Goal: Transaction & Acquisition: Purchase product/service

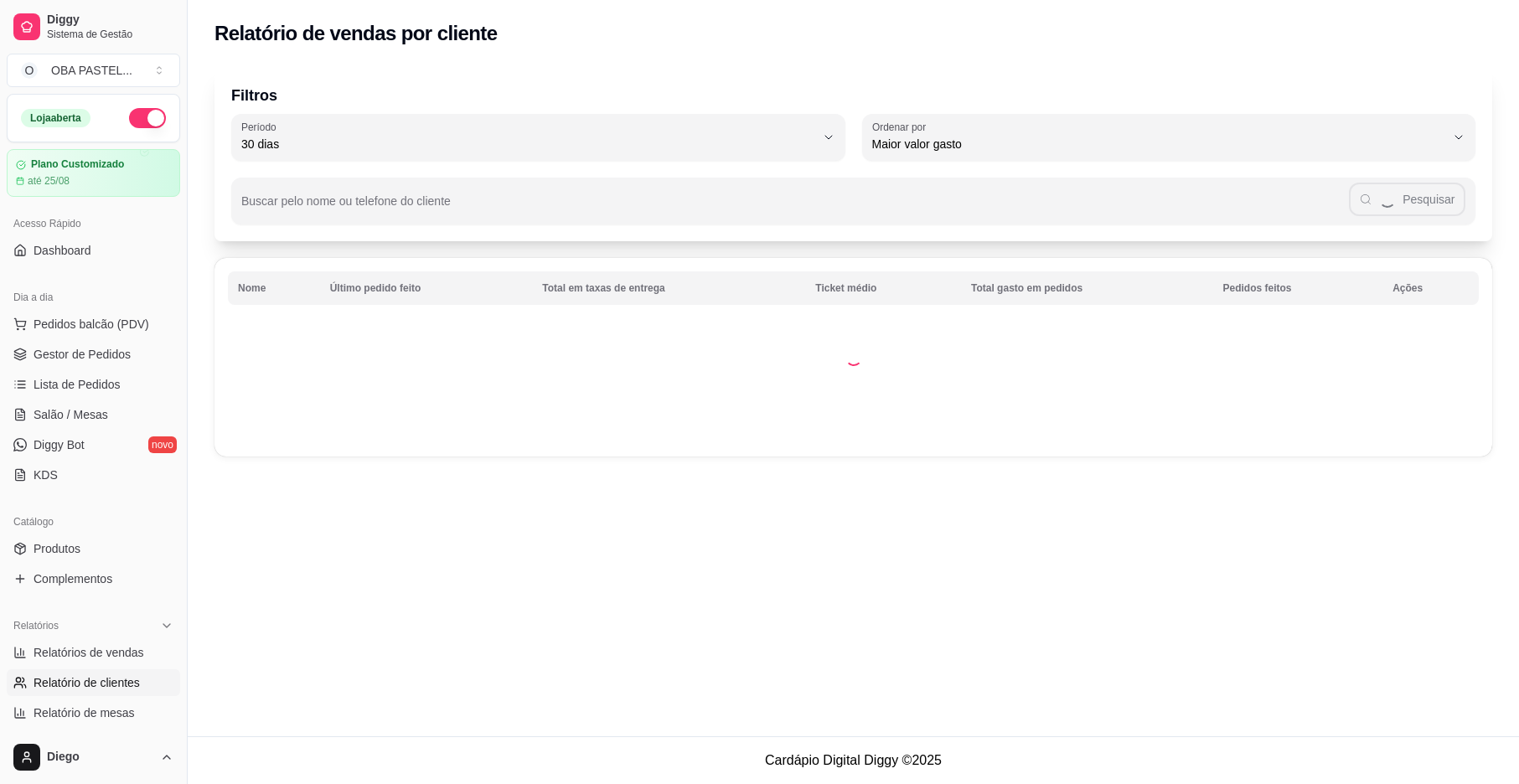
select select "30"
select select "HIGHEST_TOTAL_SPENT_WITH_ORDERS"
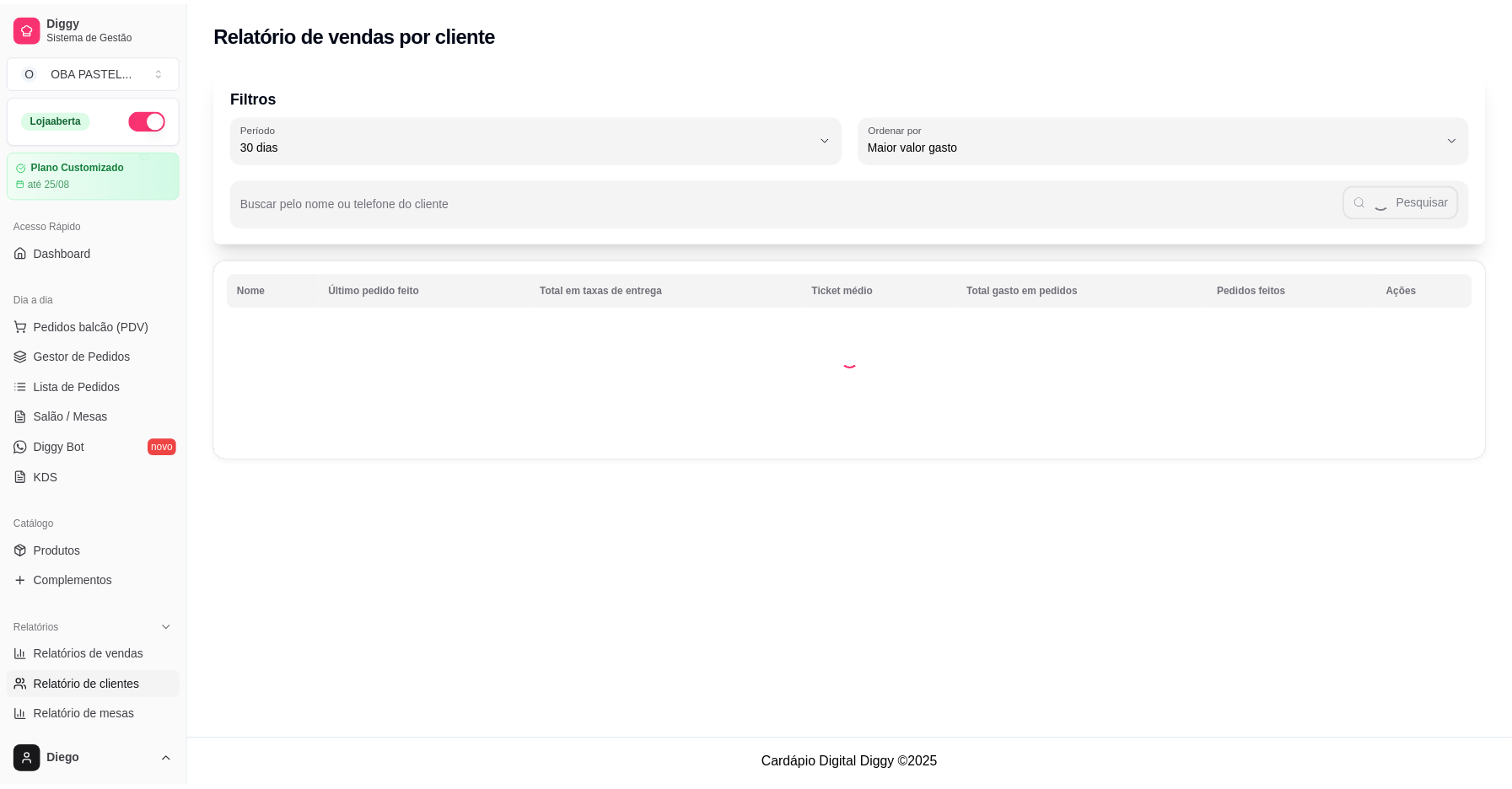
scroll to position [425, 0]
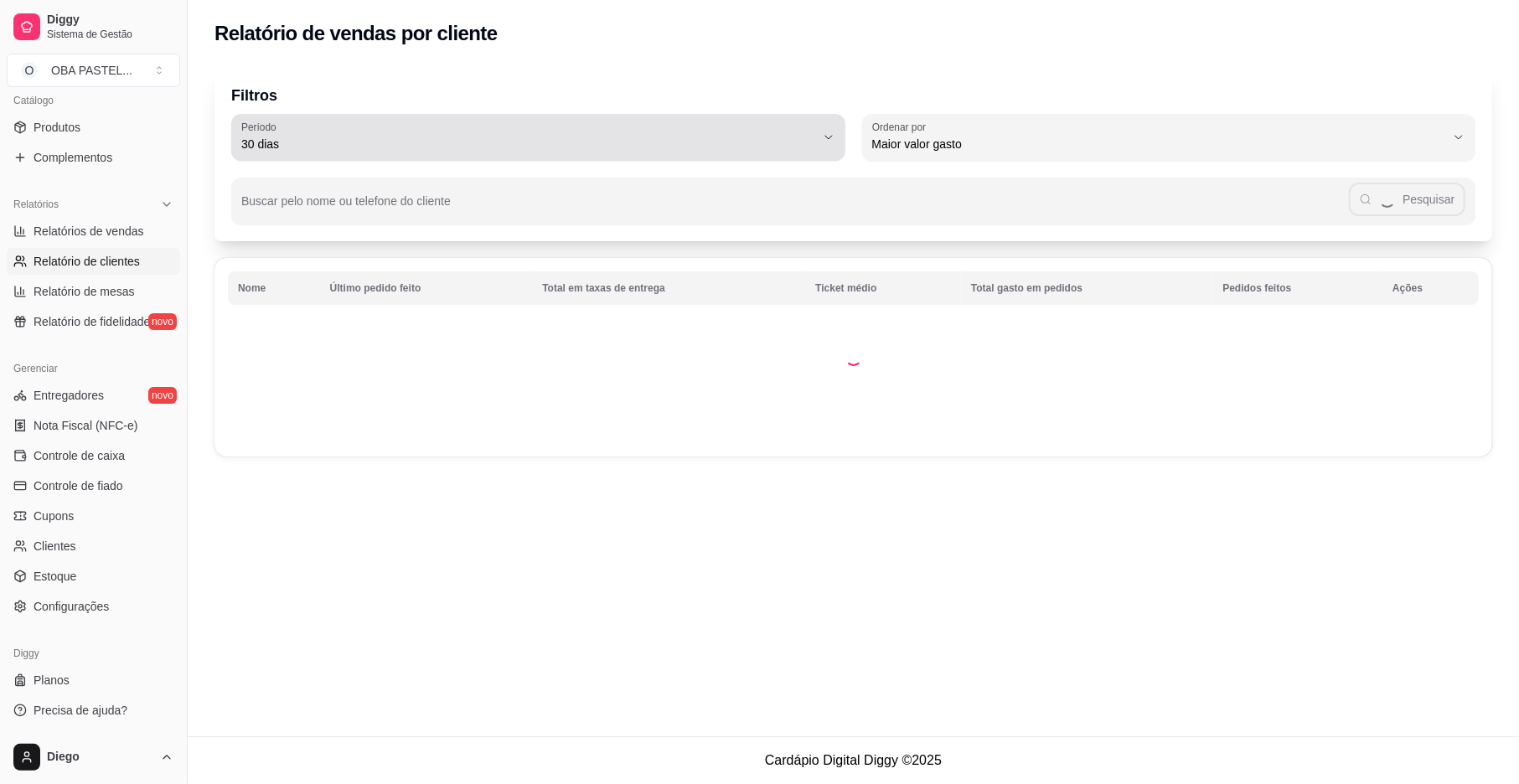
click at [339, 151] on span "30 dias" at bounding box center [528, 144] width 574 height 17
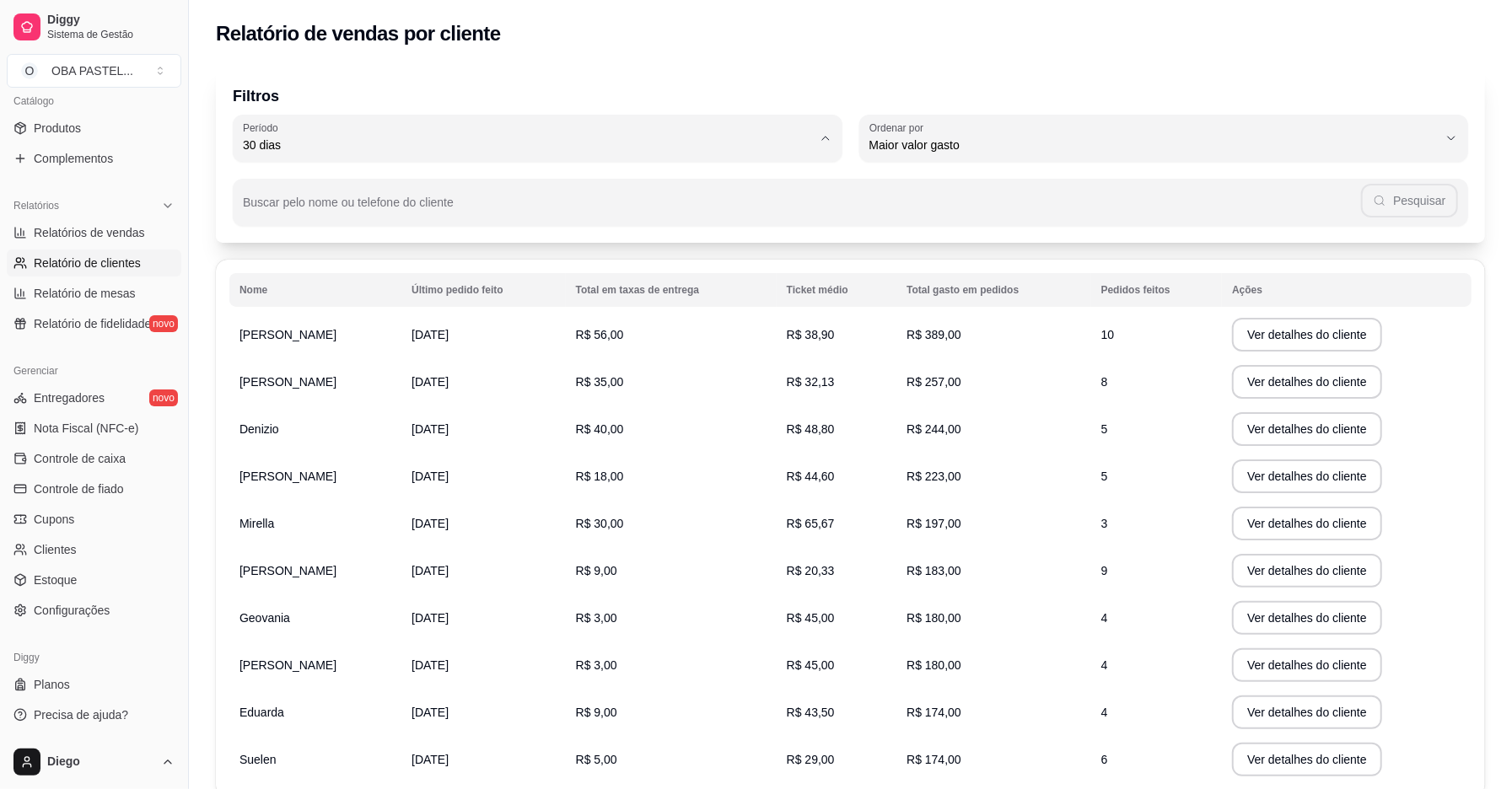
click at [348, 210] on span "Ontem" at bounding box center [529, 213] width 551 height 16
type input "1"
select select "1"
click at [348, 210] on span "Ontem" at bounding box center [529, 213] width 551 height 16
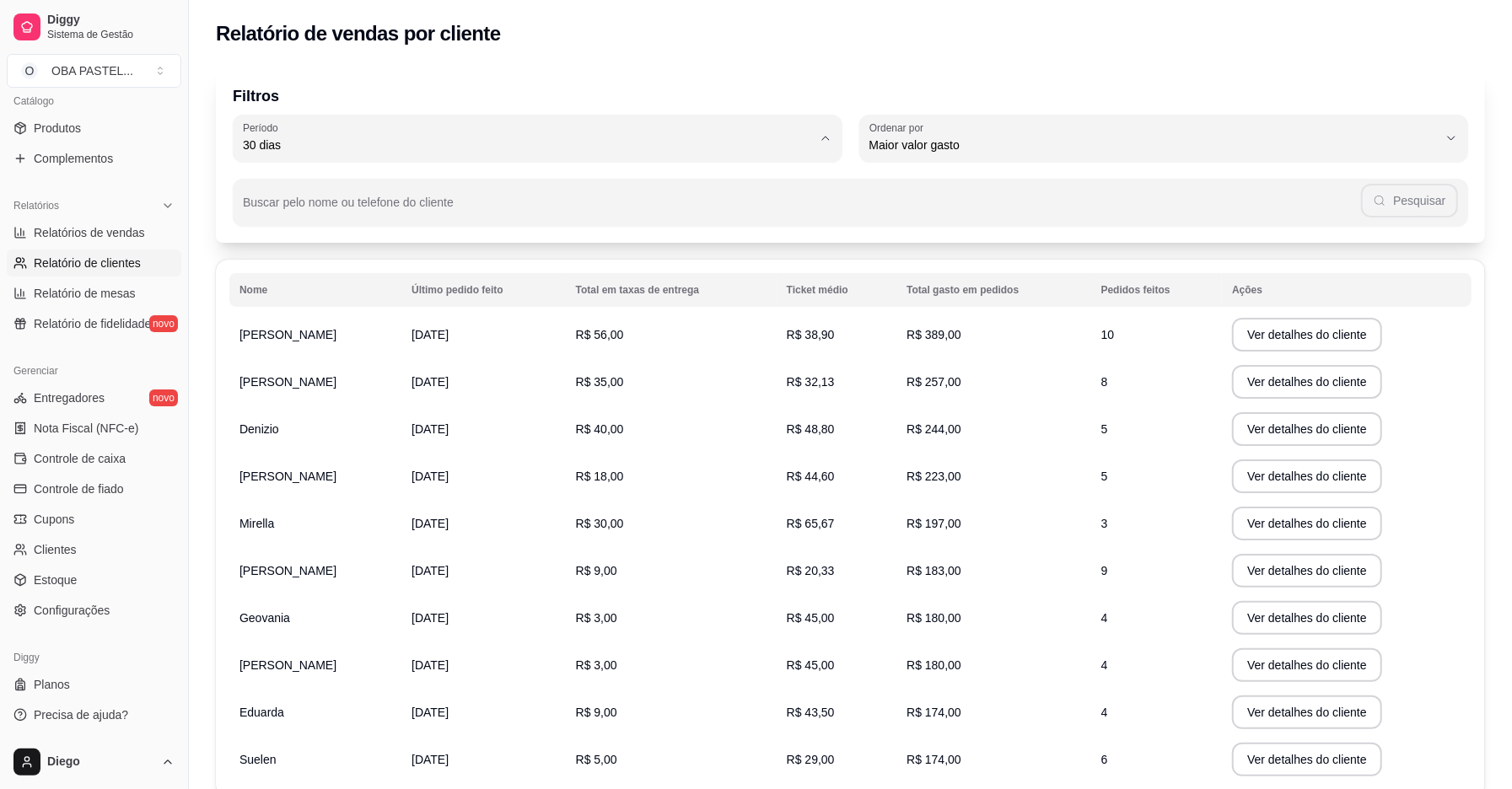
click at [348, 210] on span "Ontem" at bounding box center [529, 213] width 551 height 16
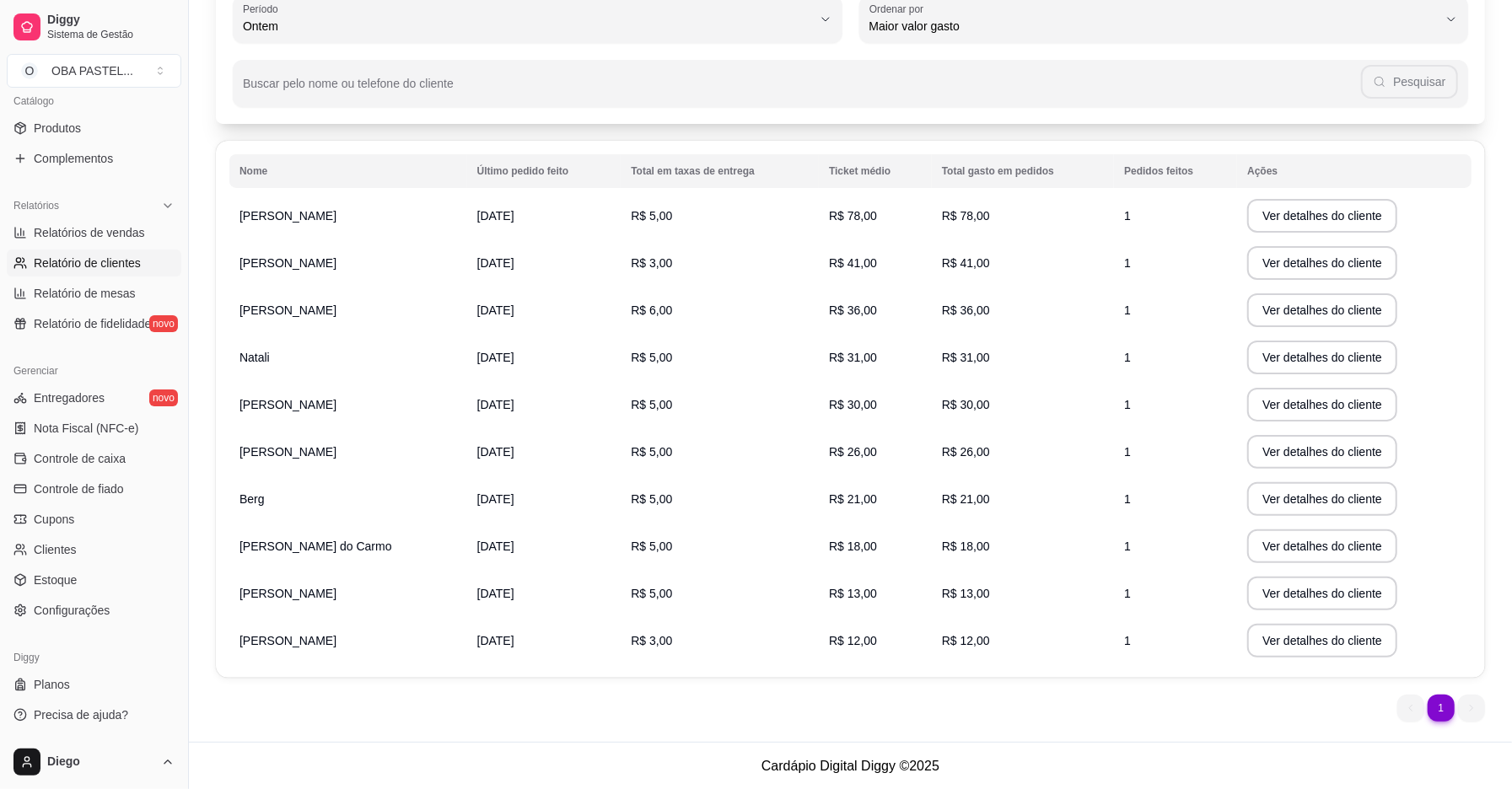
scroll to position [120, 0]
click at [22, 237] on icon at bounding box center [20, 232] width 13 height 13
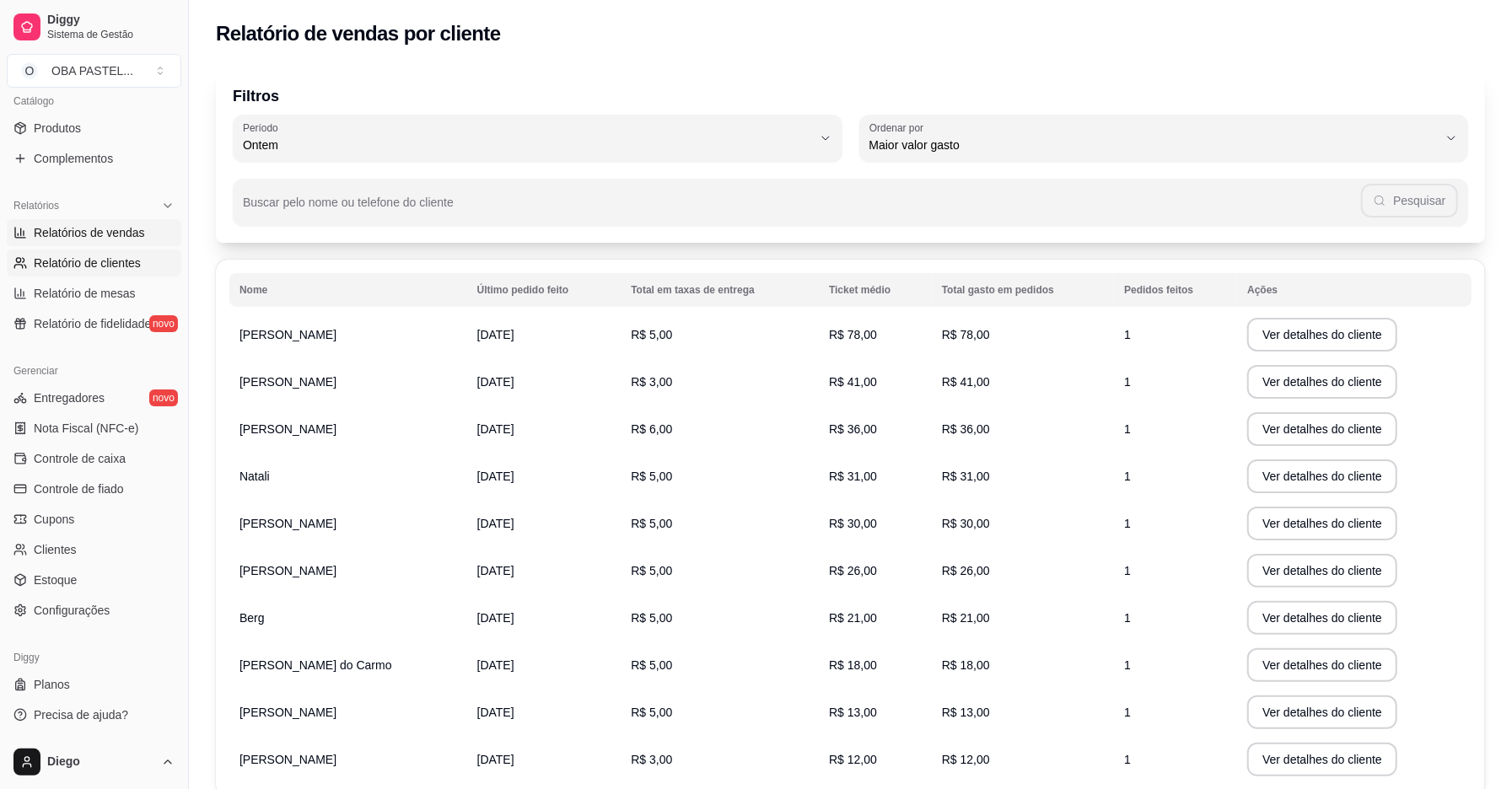
select select "ALL"
select select "0"
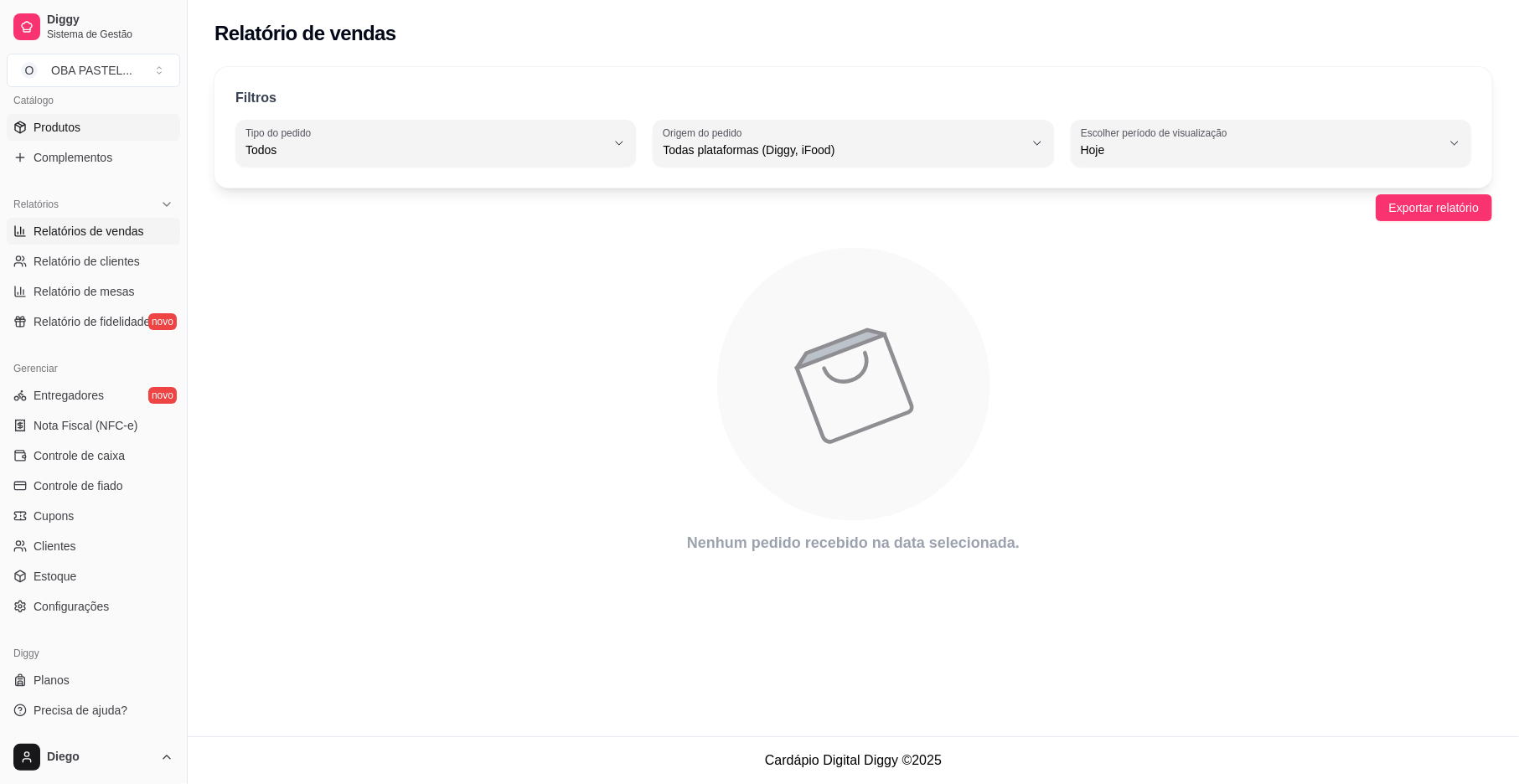
click at [44, 121] on span "Produtos" at bounding box center [56, 127] width 47 height 17
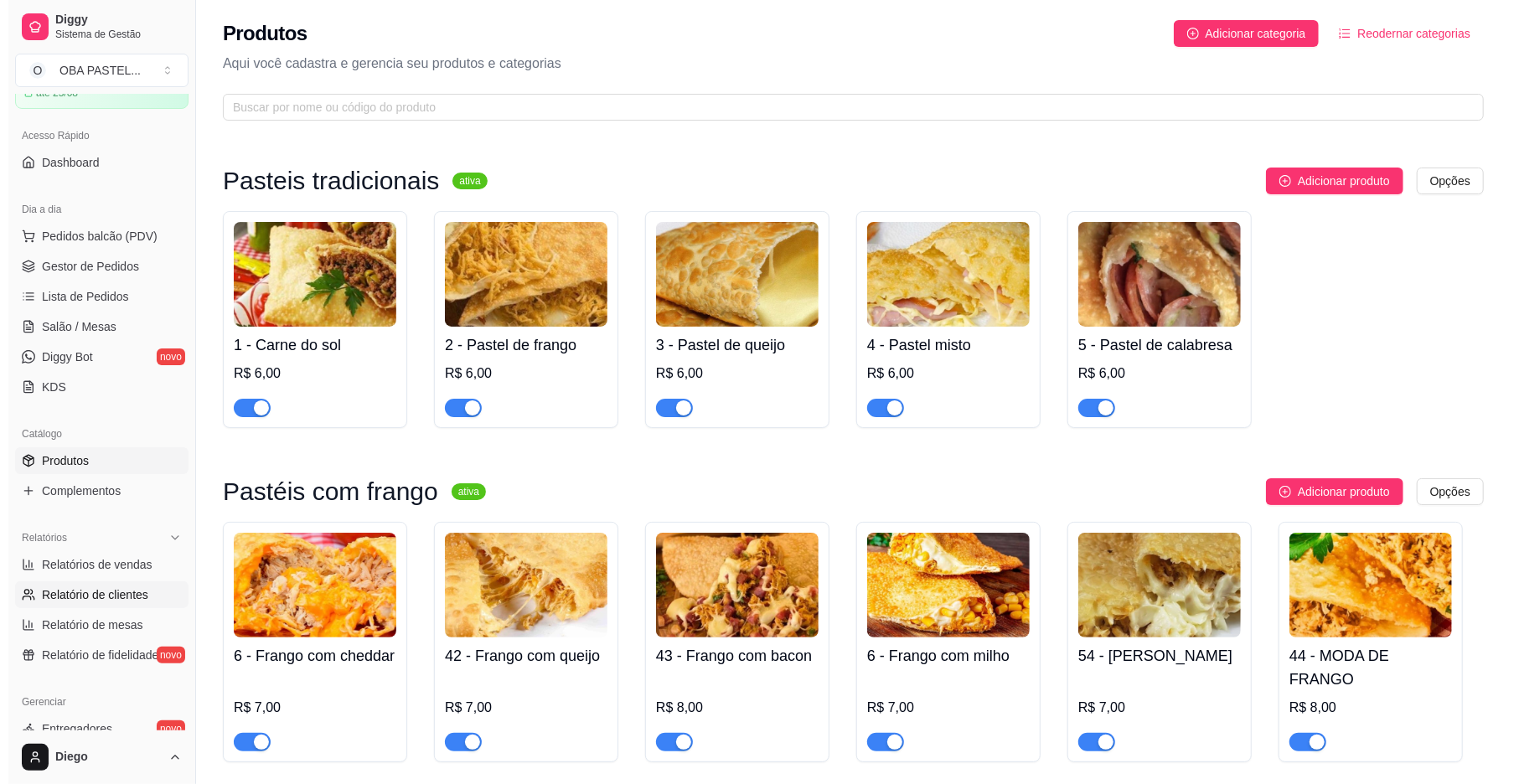
scroll to position [87, 0]
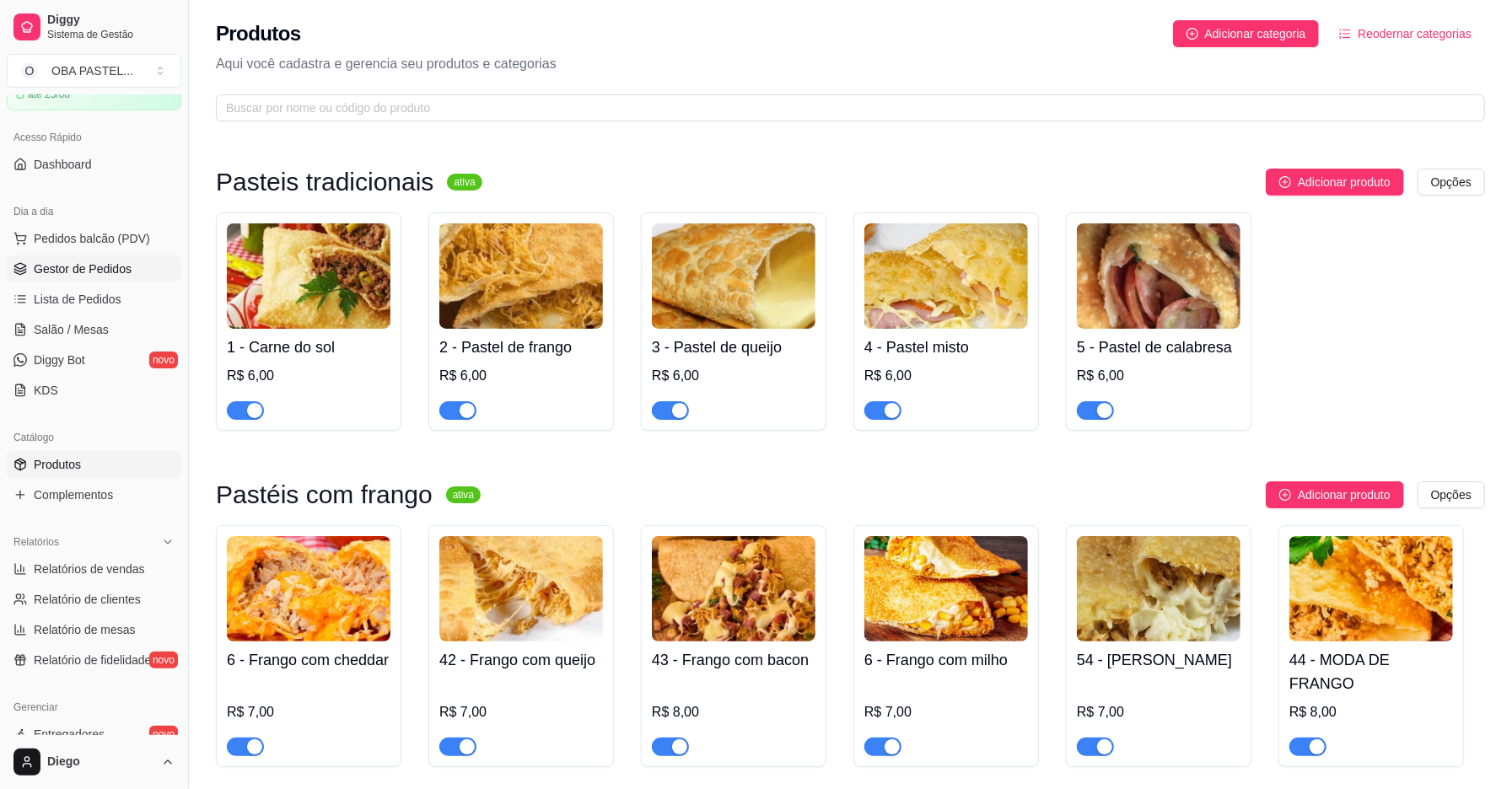
click at [59, 277] on span "Gestor de Pedidos" at bounding box center [82, 269] width 98 height 17
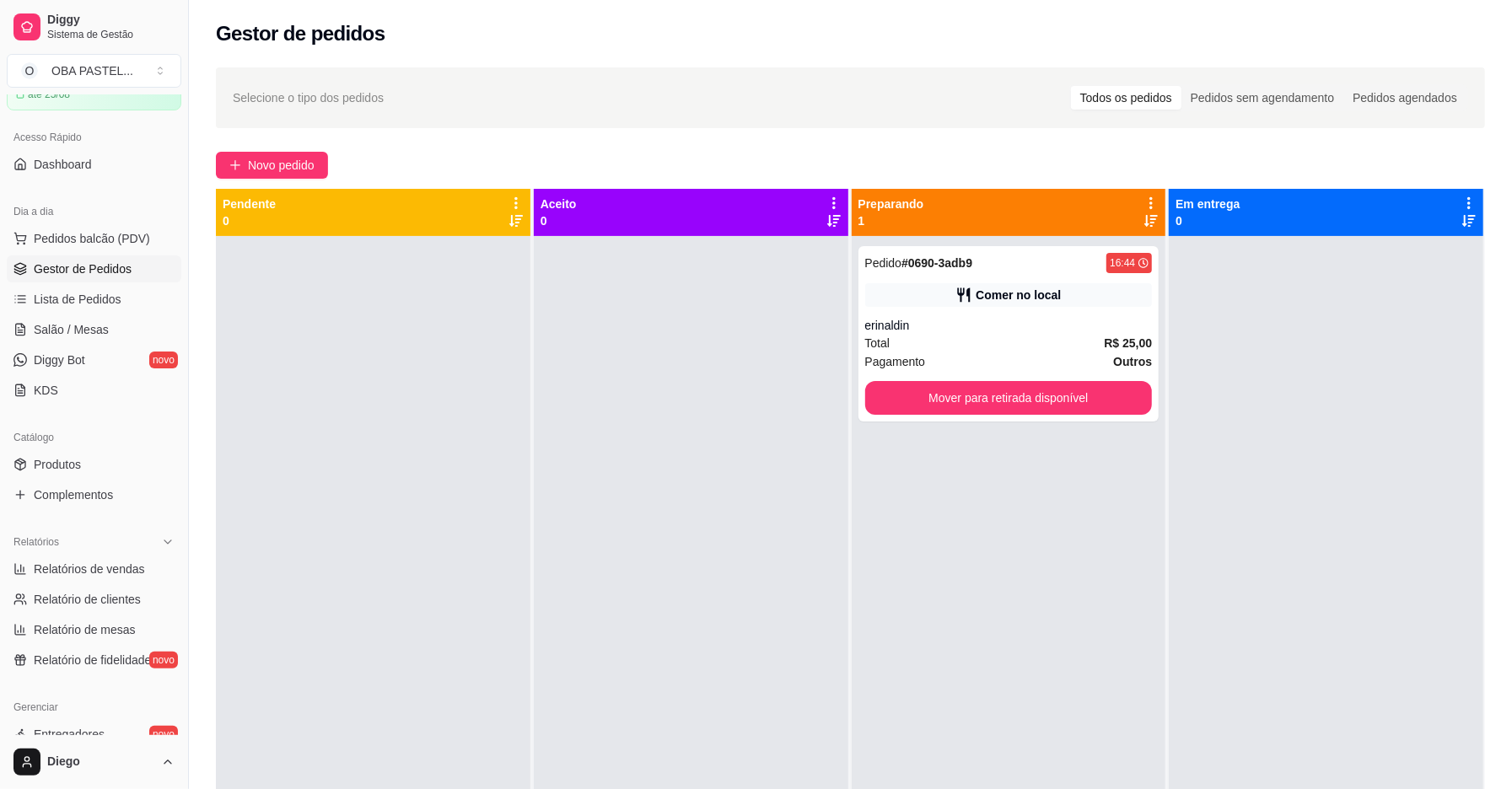
click at [59, 277] on span "Gestor de Pedidos" at bounding box center [82, 269] width 98 height 17
click at [262, 166] on span "Novo pedido" at bounding box center [281, 165] width 67 height 19
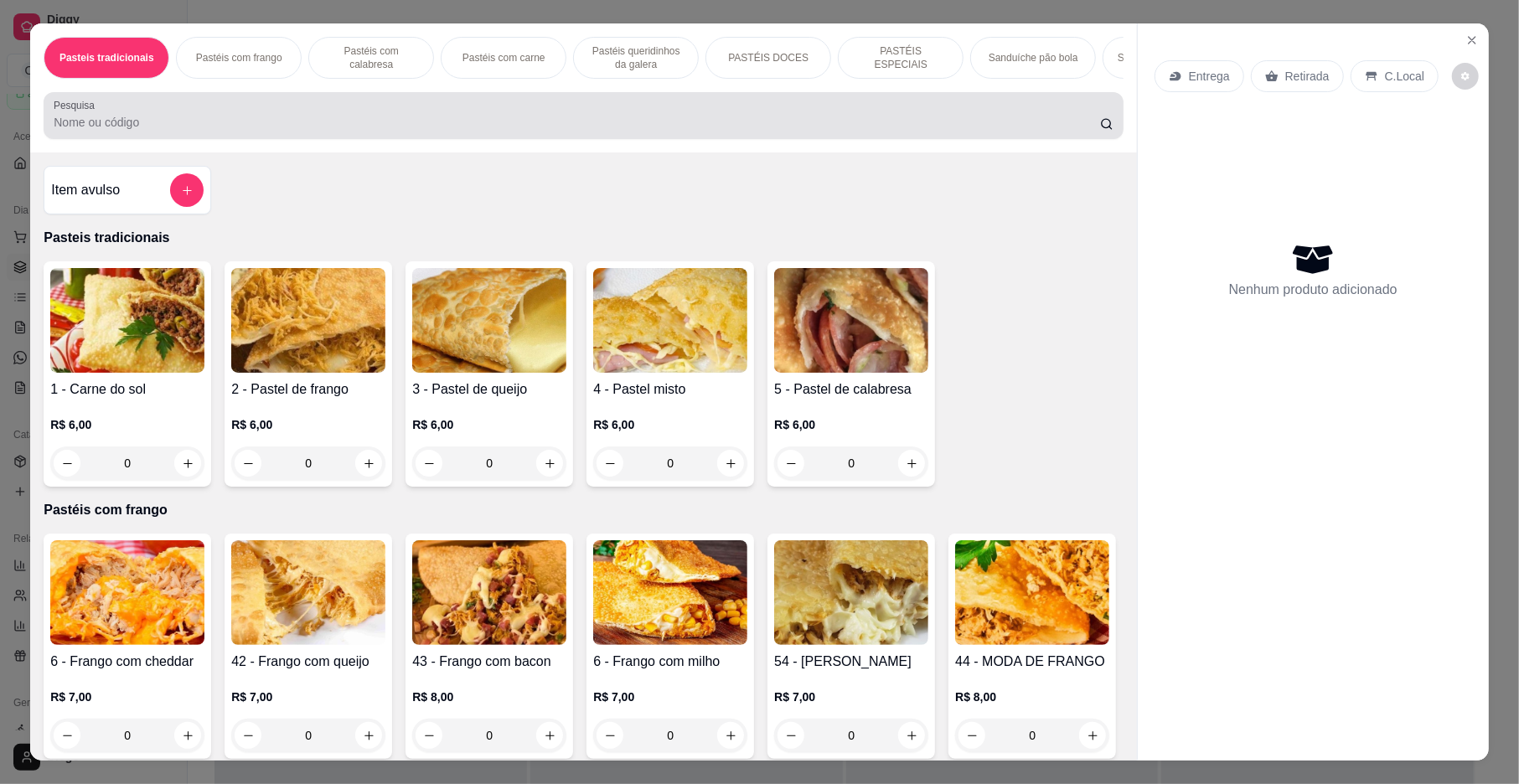
click at [306, 130] on input "Pesquisa" at bounding box center [577, 122] width 1047 height 17
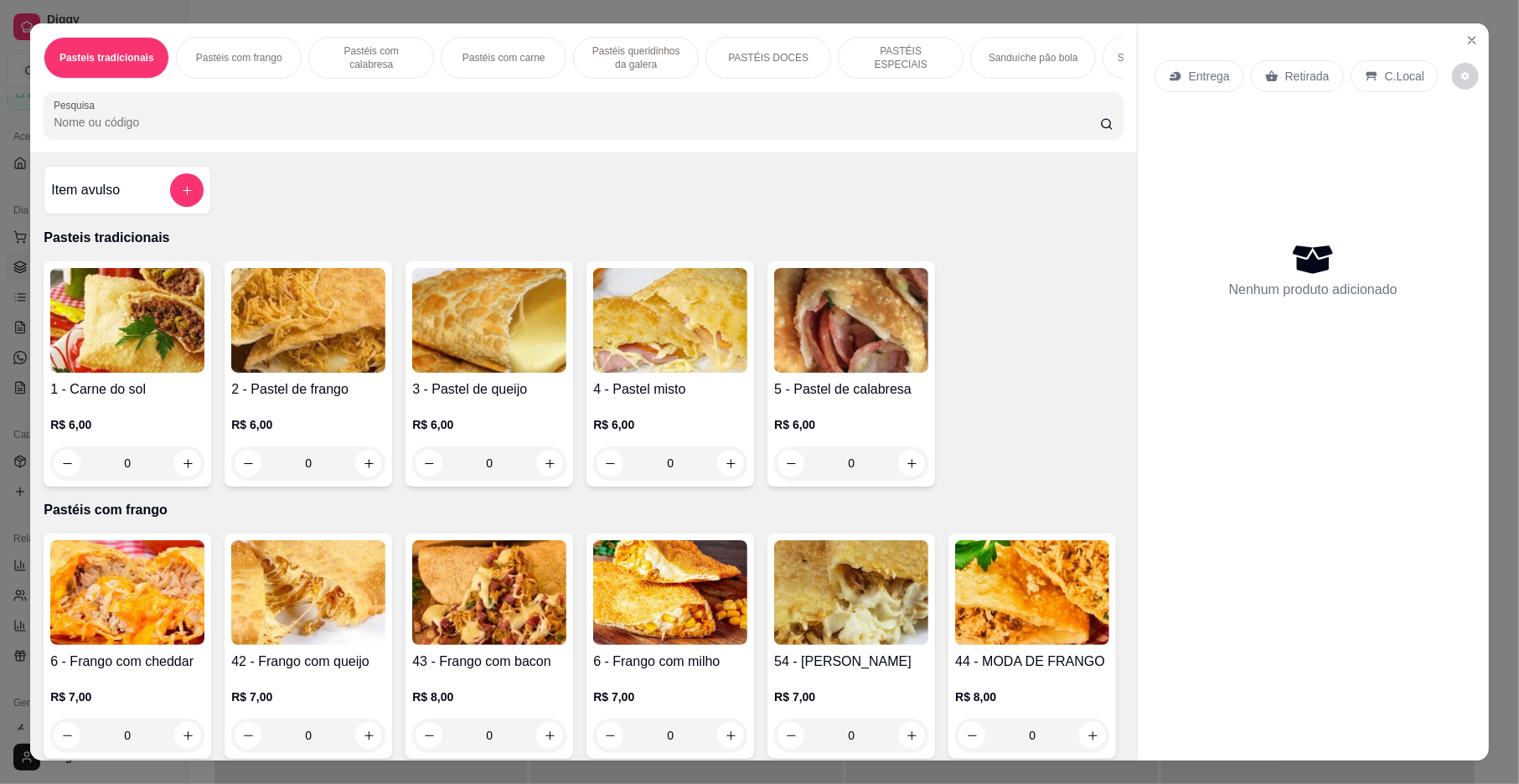
click at [306, 130] on input "Pesquisa" at bounding box center [577, 122] width 1047 height 17
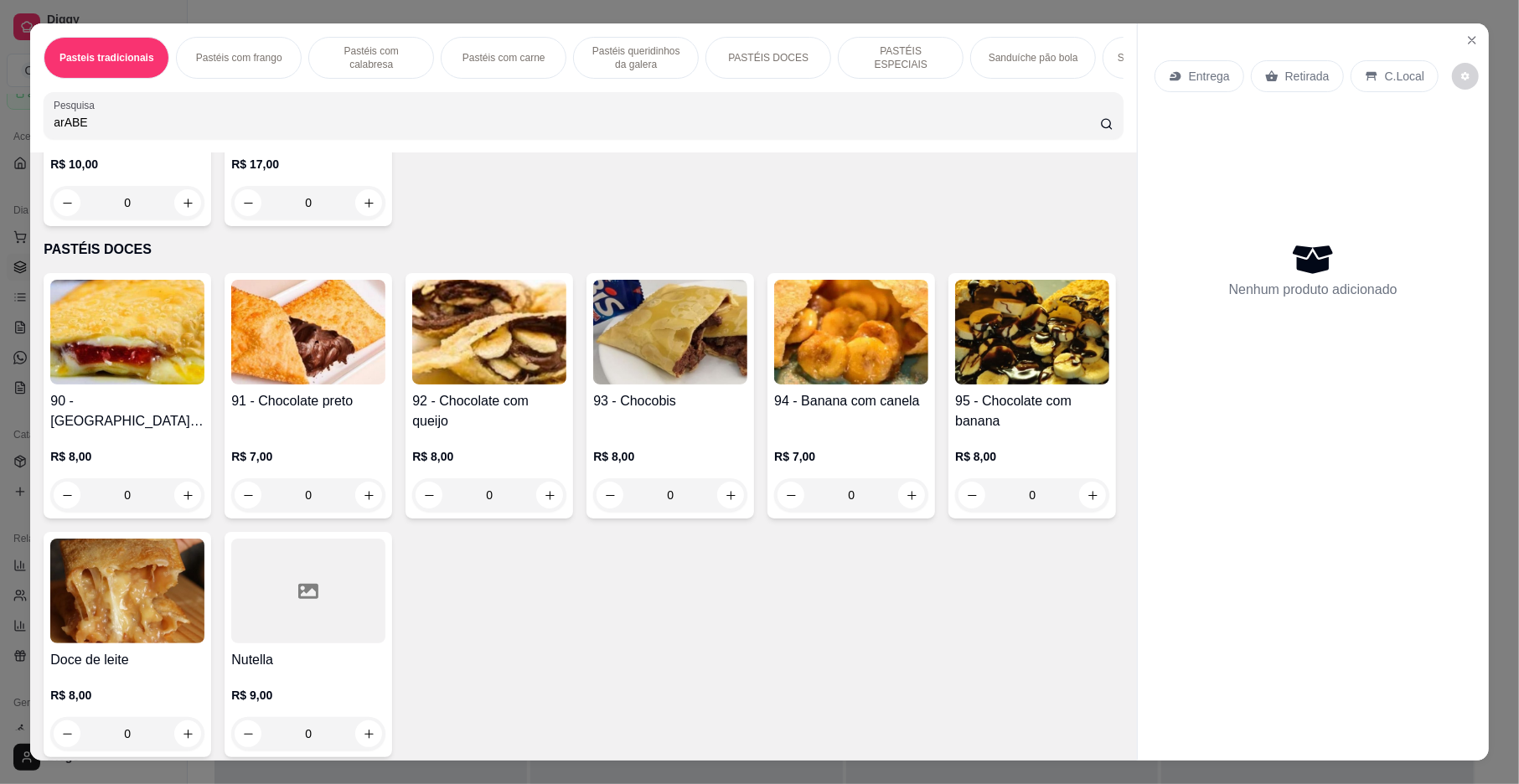
scroll to position [3909, 0]
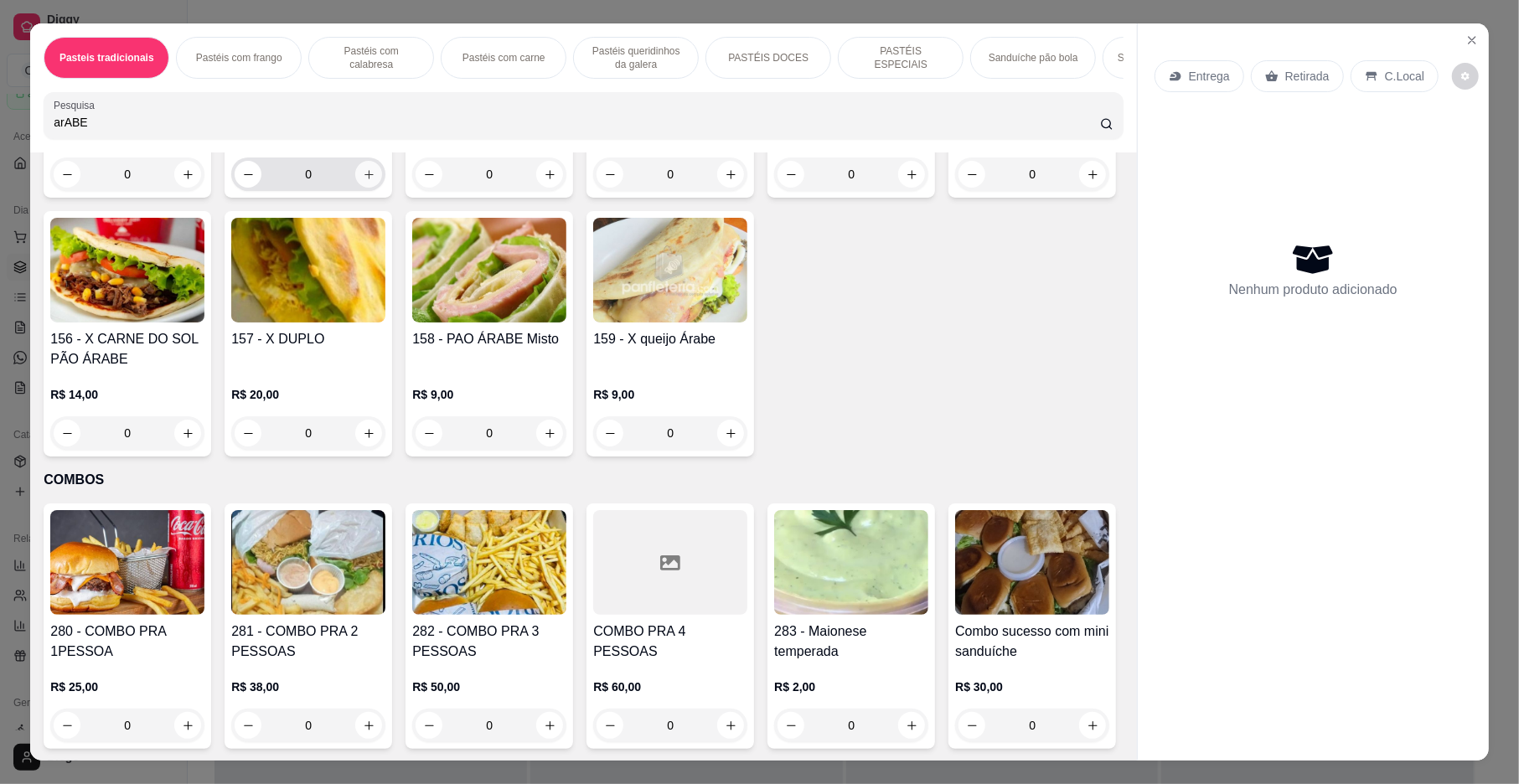
type input "arABE"
click at [365, 180] on icon "increase-product-quantity" at bounding box center [369, 174] width 9 height 9
click at [363, 181] on icon "increase-product-quantity" at bounding box center [369, 174] width 12 height 12
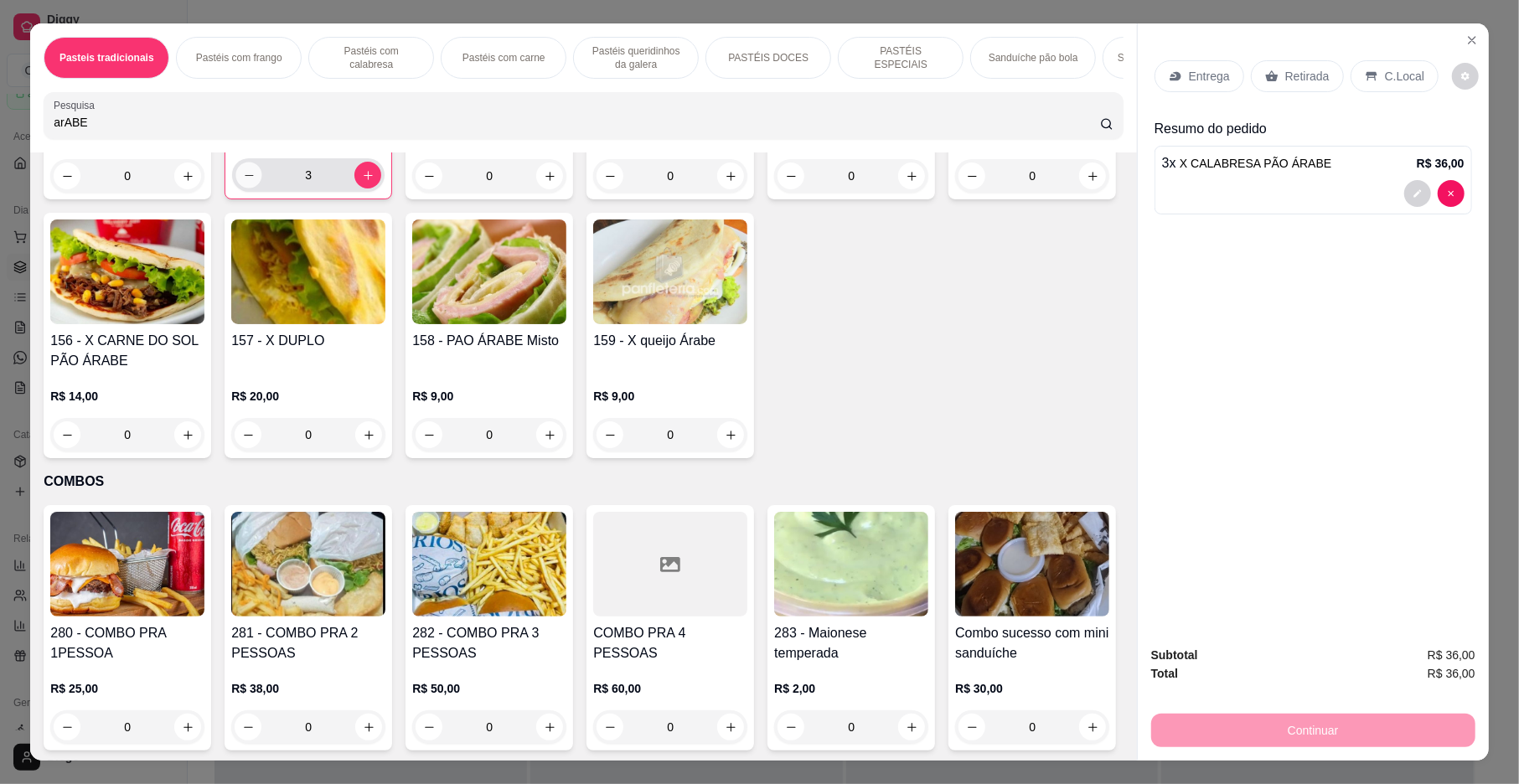
click at [246, 181] on icon "decrease-product-quantity" at bounding box center [249, 175] width 12 height 12
type input "1"
click at [1194, 67] on div "Entrega" at bounding box center [1199, 76] width 90 height 32
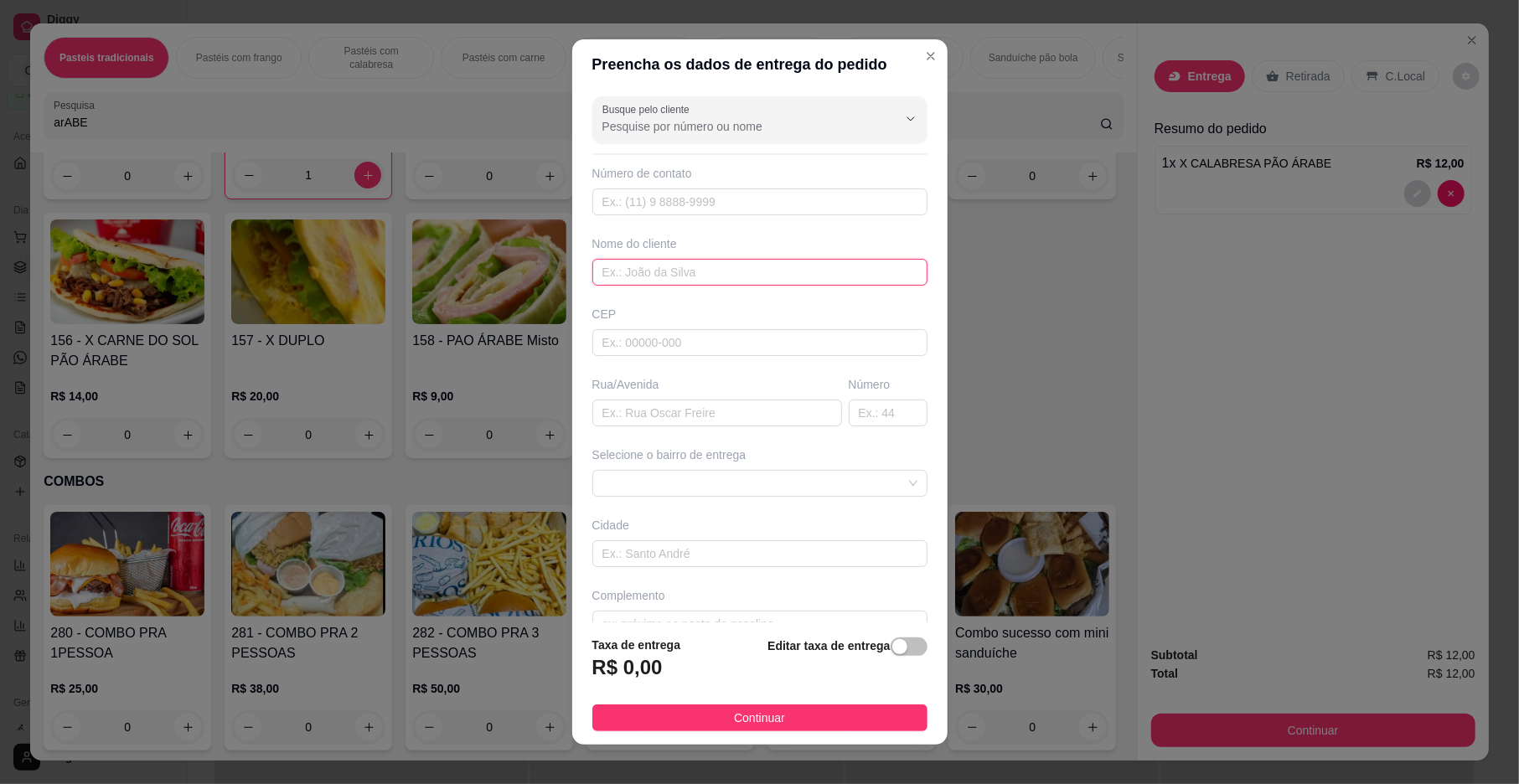
click at [672, 269] on input "text" at bounding box center [760, 272] width 335 height 26
type input "MAIRLA"
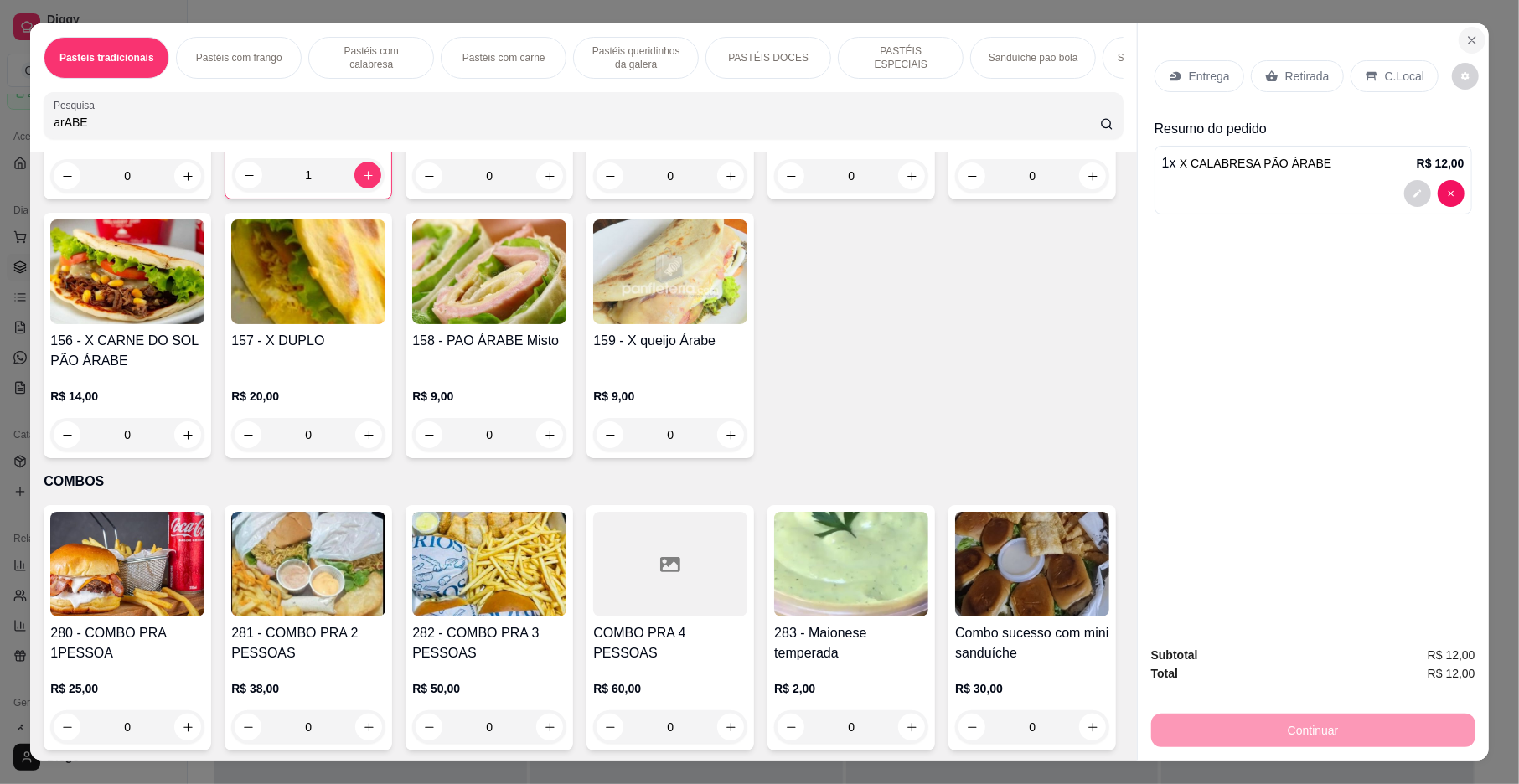
click at [1465, 45] on icon "Close" at bounding box center [1471, 40] width 13 height 13
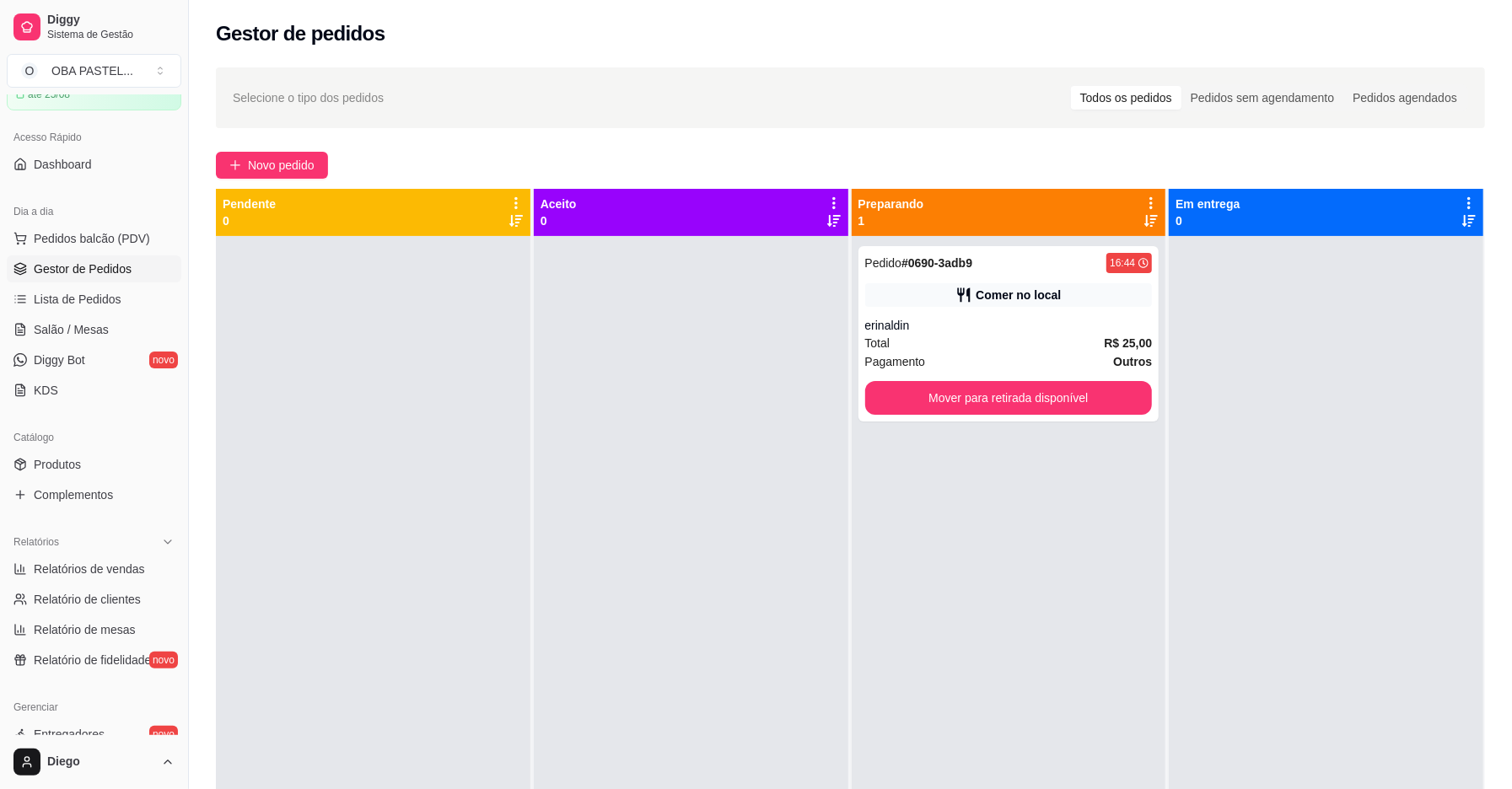
click at [215, 152] on button "Novo pedido" at bounding box center [271, 165] width 112 height 27
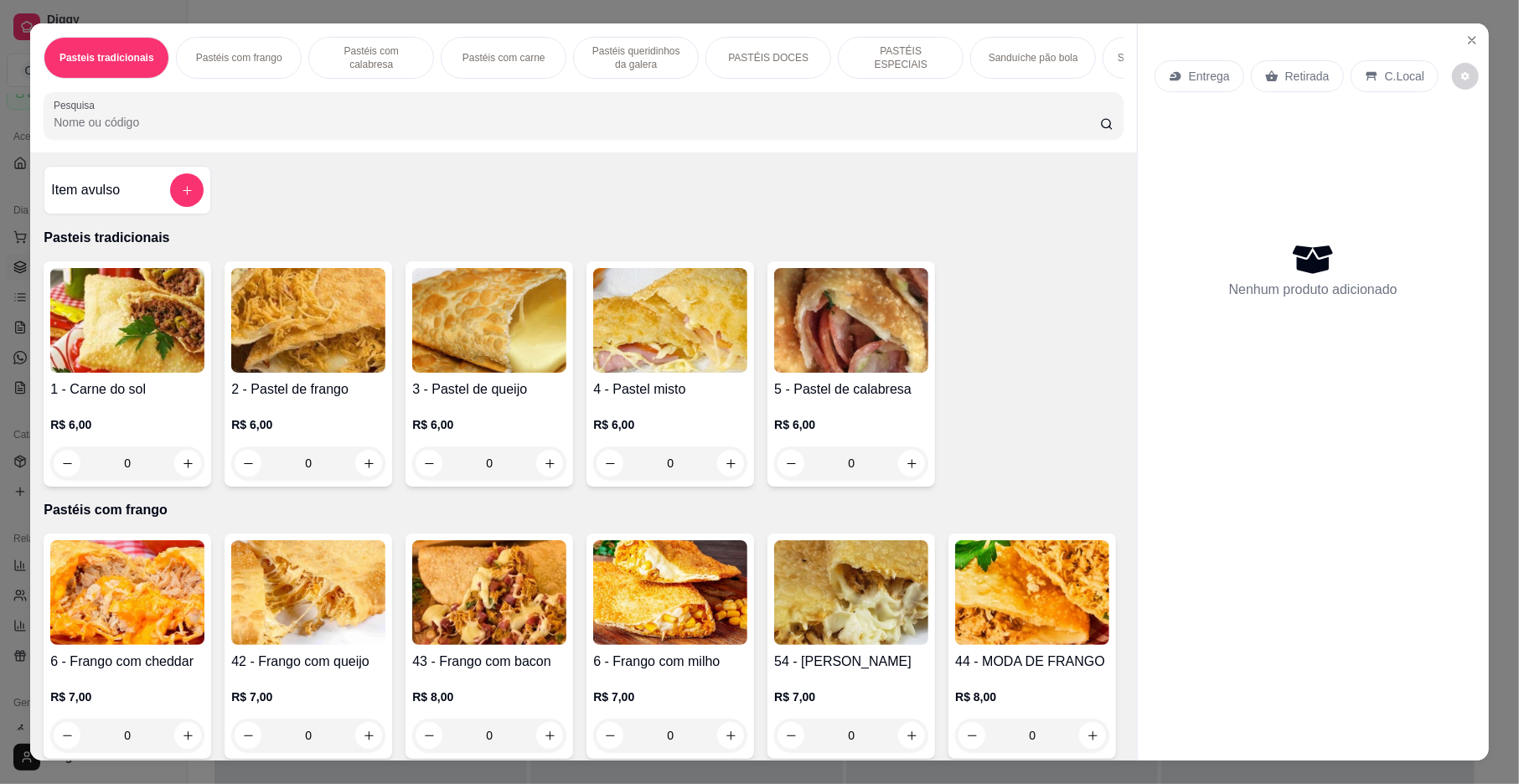
click at [741, 130] on input "Pesquisa" at bounding box center [577, 122] width 1047 height 17
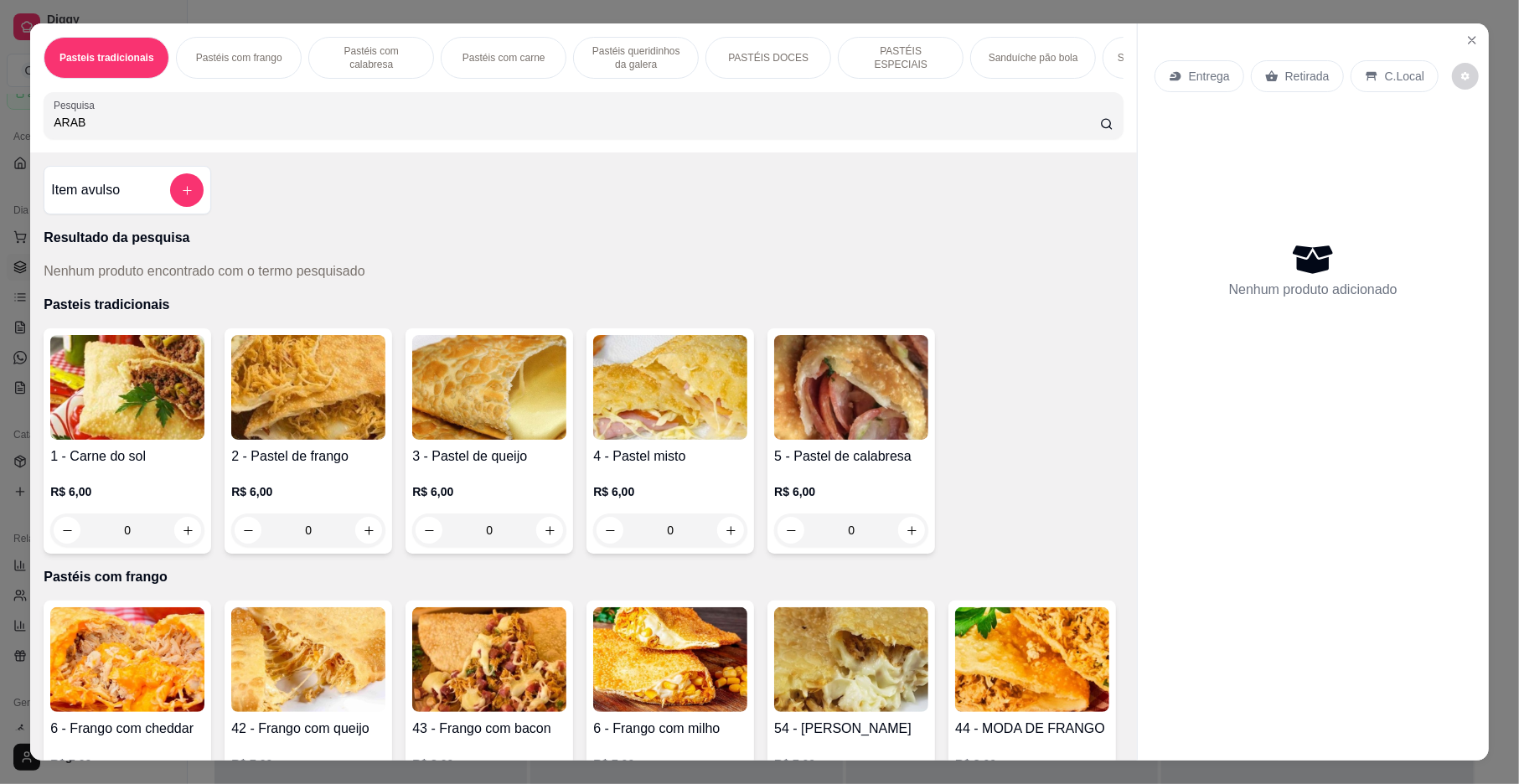
type input "ARABE"
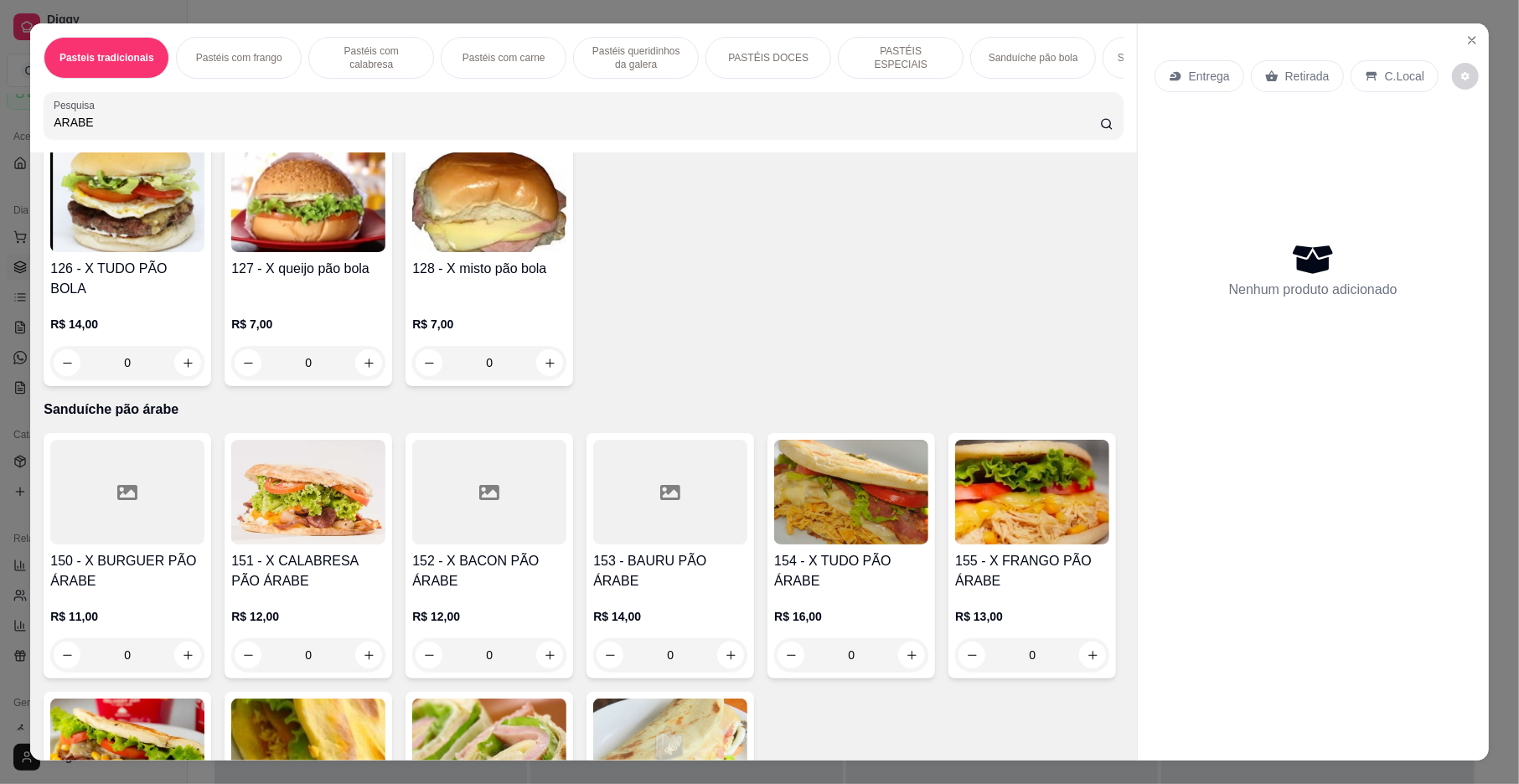
scroll to position [4434, 0]
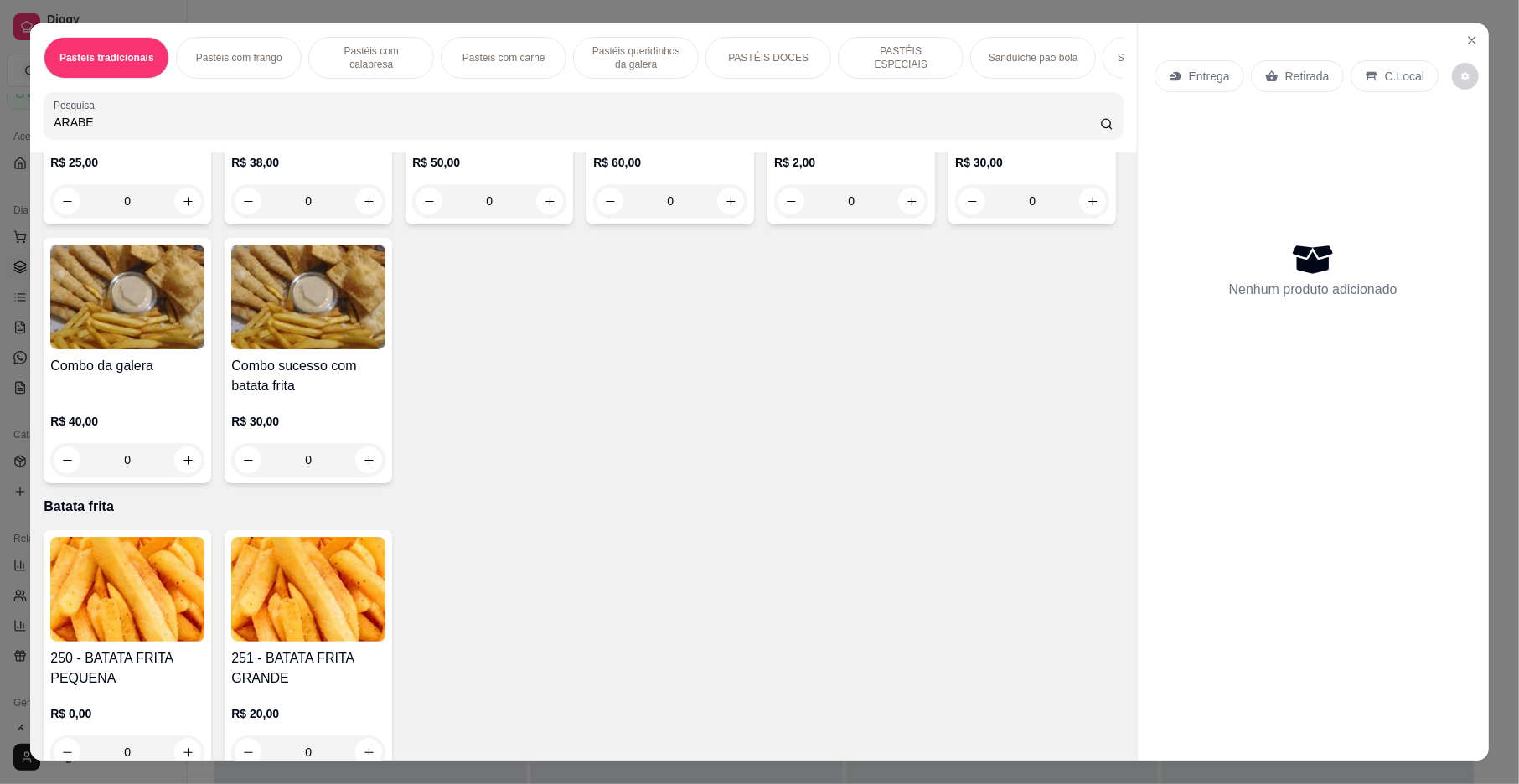
click at [651, 130] on input "ARABE" at bounding box center [577, 122] width 1047 height 17
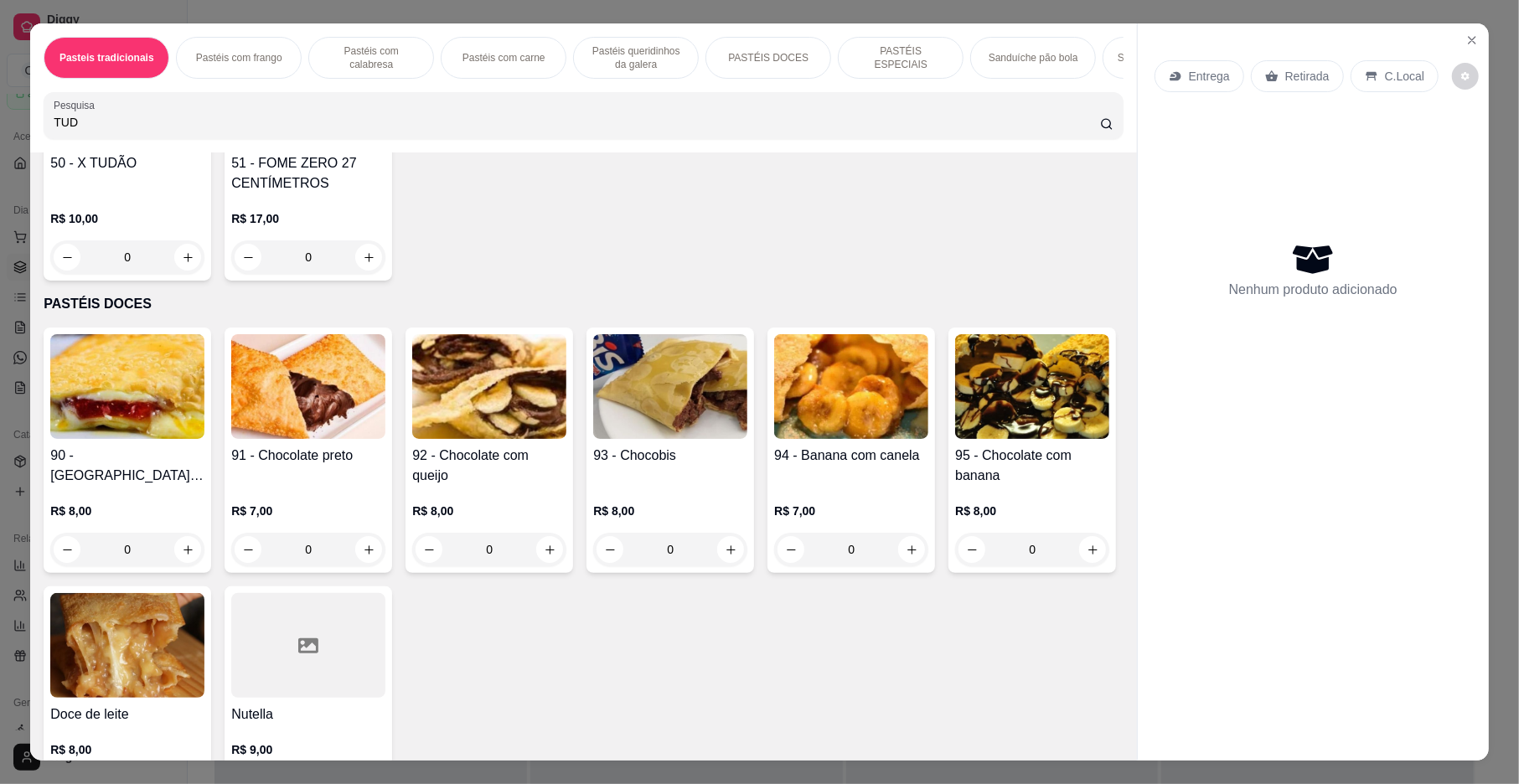
scroll to position [0, 0]
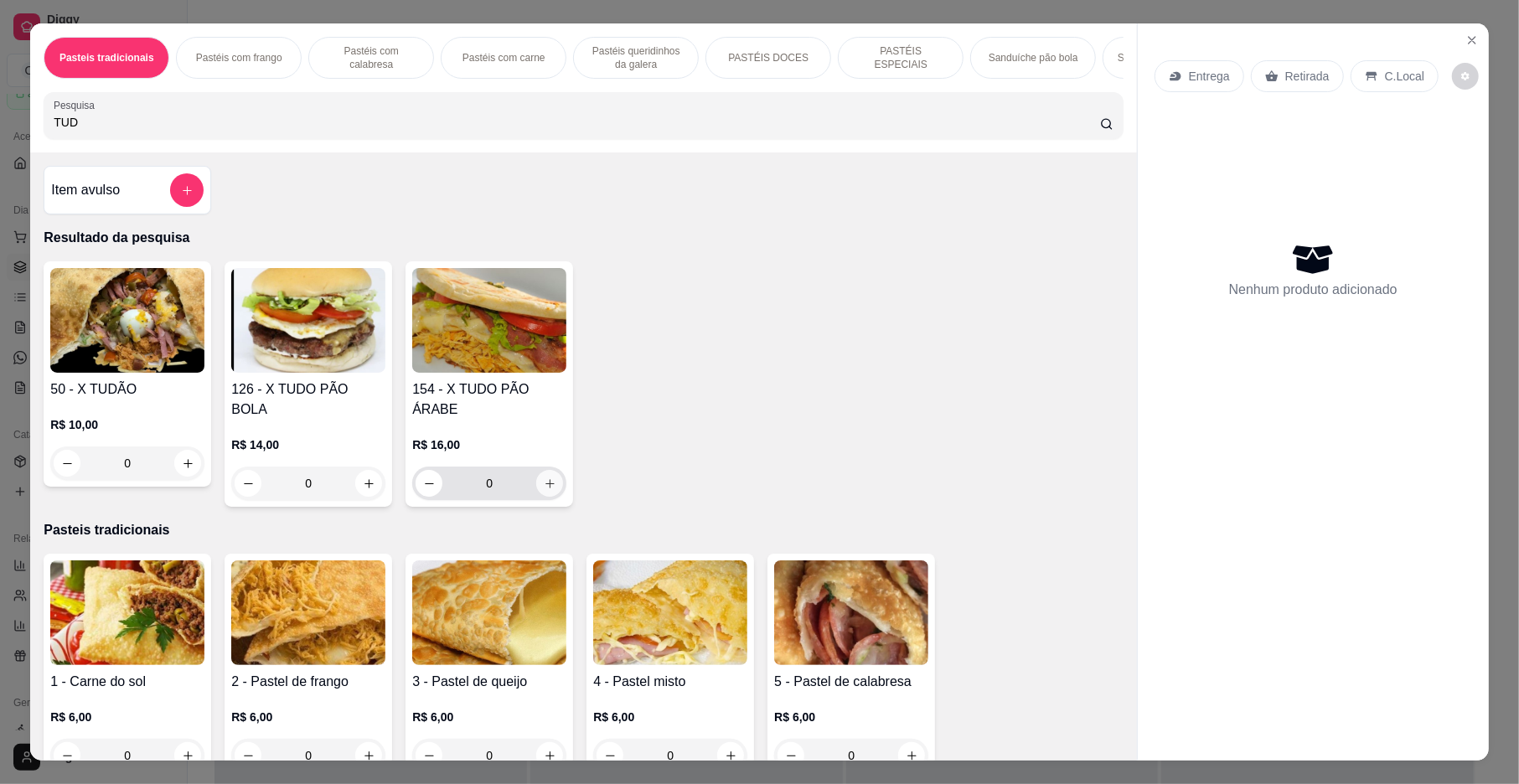
type input "TUD"
click at [544, 477] on icon "increase-product-quantity" at bounding box center [550, 484] width 12 height 12
click at [544, 476] on div "R$ 16,00 0" at bounding box center [489, 468] width 154 height 63
type input "1"
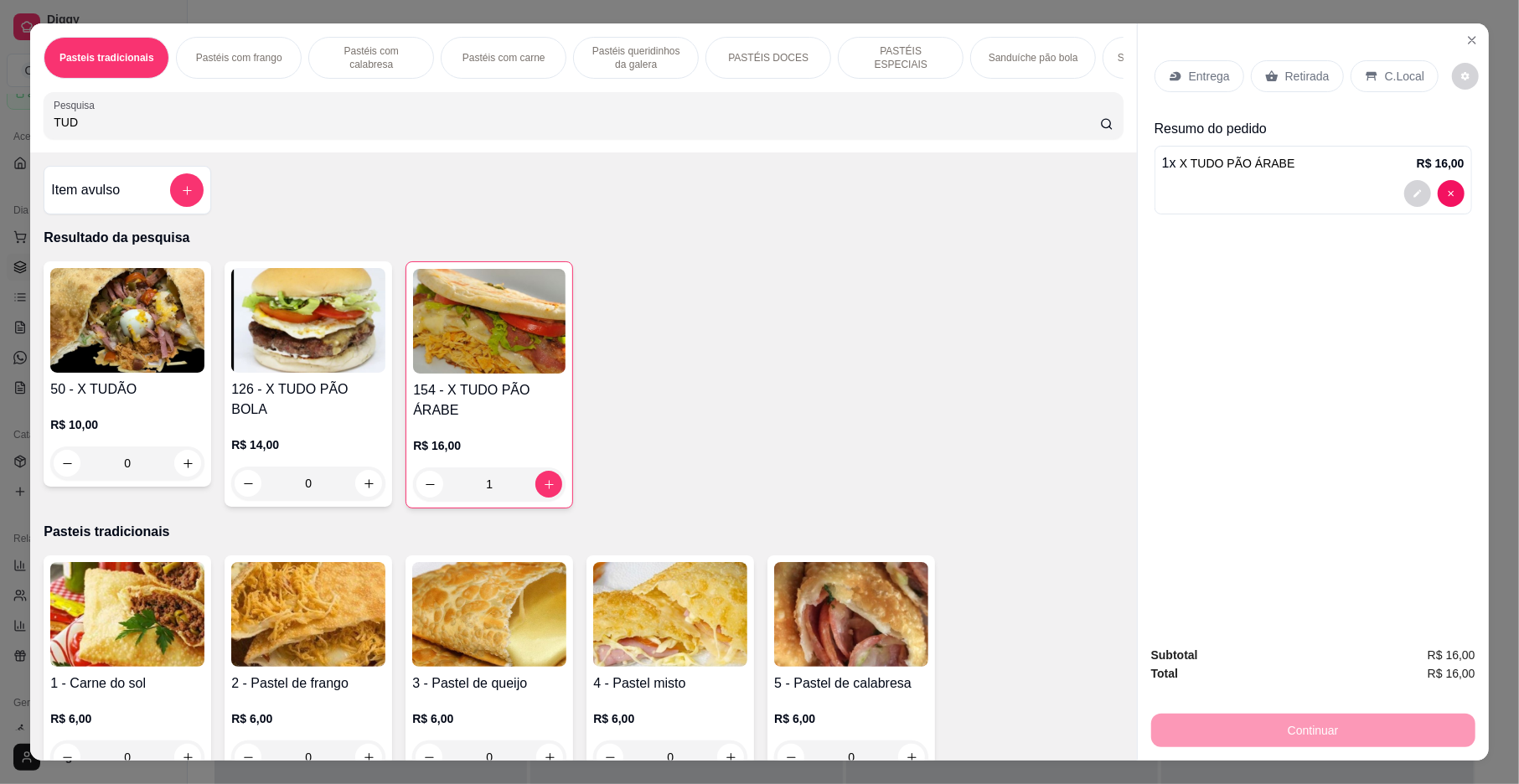
click at [544, 476] on div "Observações do cliente" at bounding box center [760, 417] width 483 height 122
click at [543, 491] on icon "increase-product-quantity" at bounding box center [549, 484] width 12 height 12
type input "3"
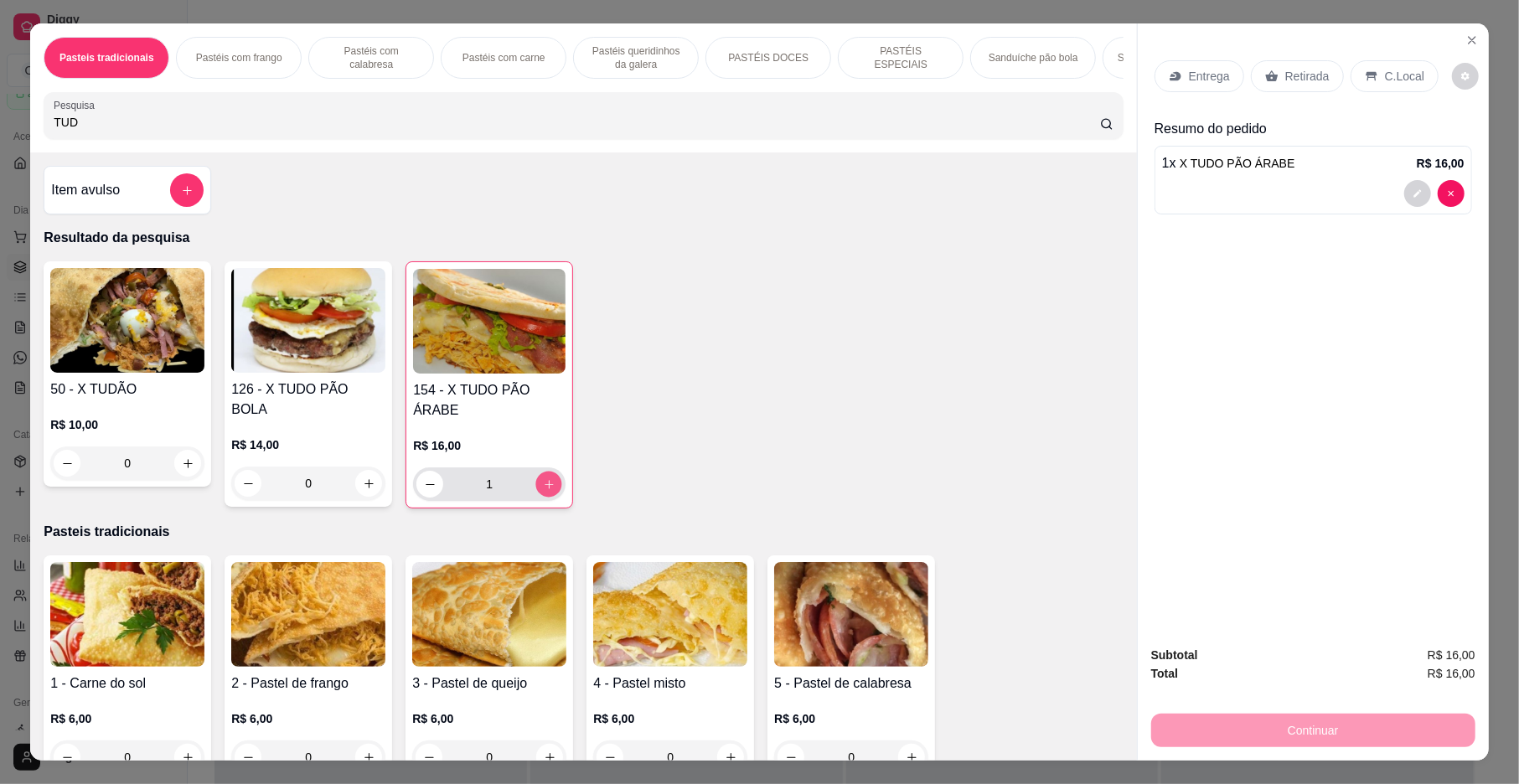
type input "3"
click at [422, 496] on button "decrease-product-quantity" at bounding box center [430, 484] width 26 height 26
click at [424, 491] on icon "decrease-product-quantity" at bounding box center [430, 484] width 12 height 12
type input "1"
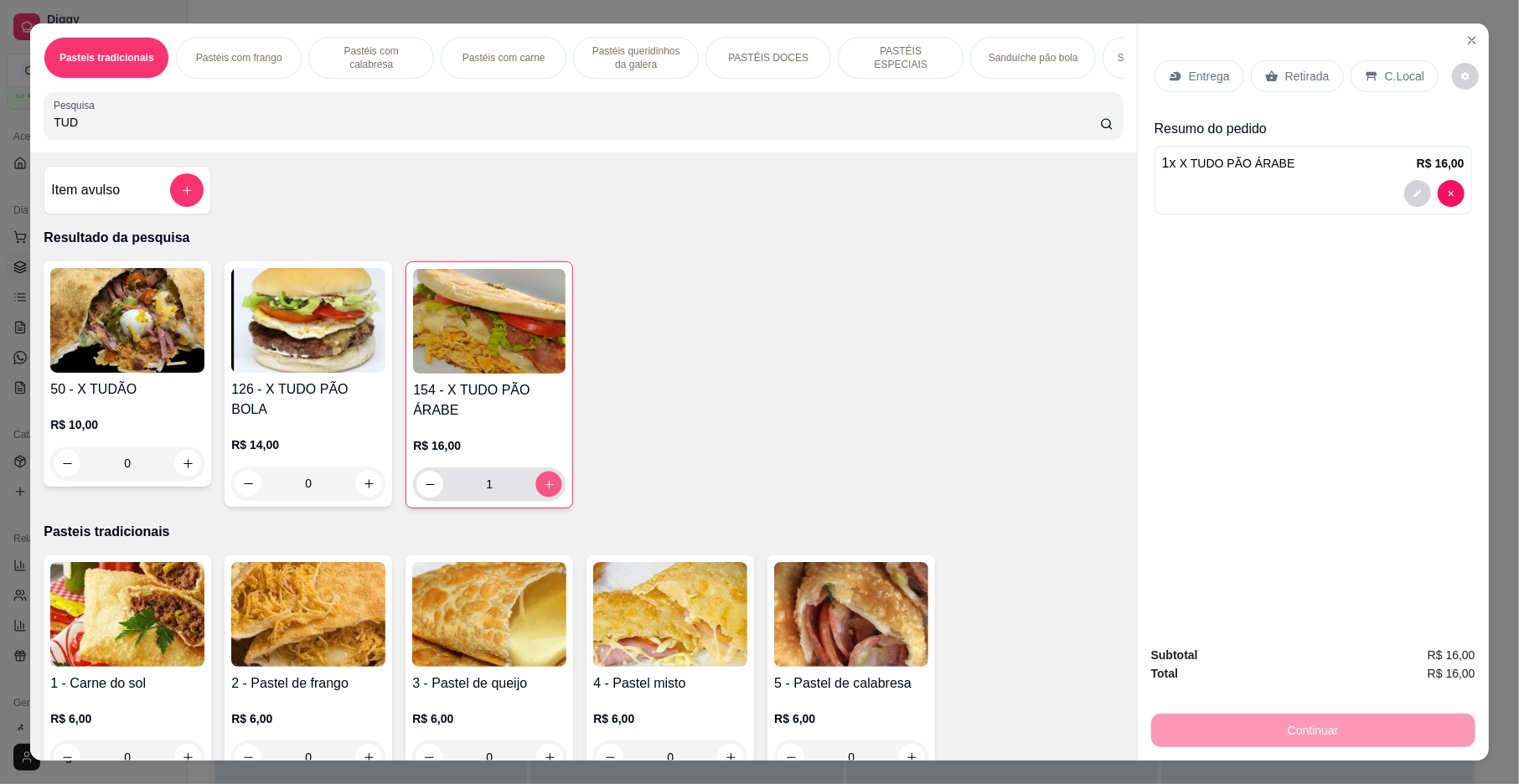
click at [546, 498] on button "increase-product-quantity" at bounding box center [549, 484] width 26 height 26
type input "5"
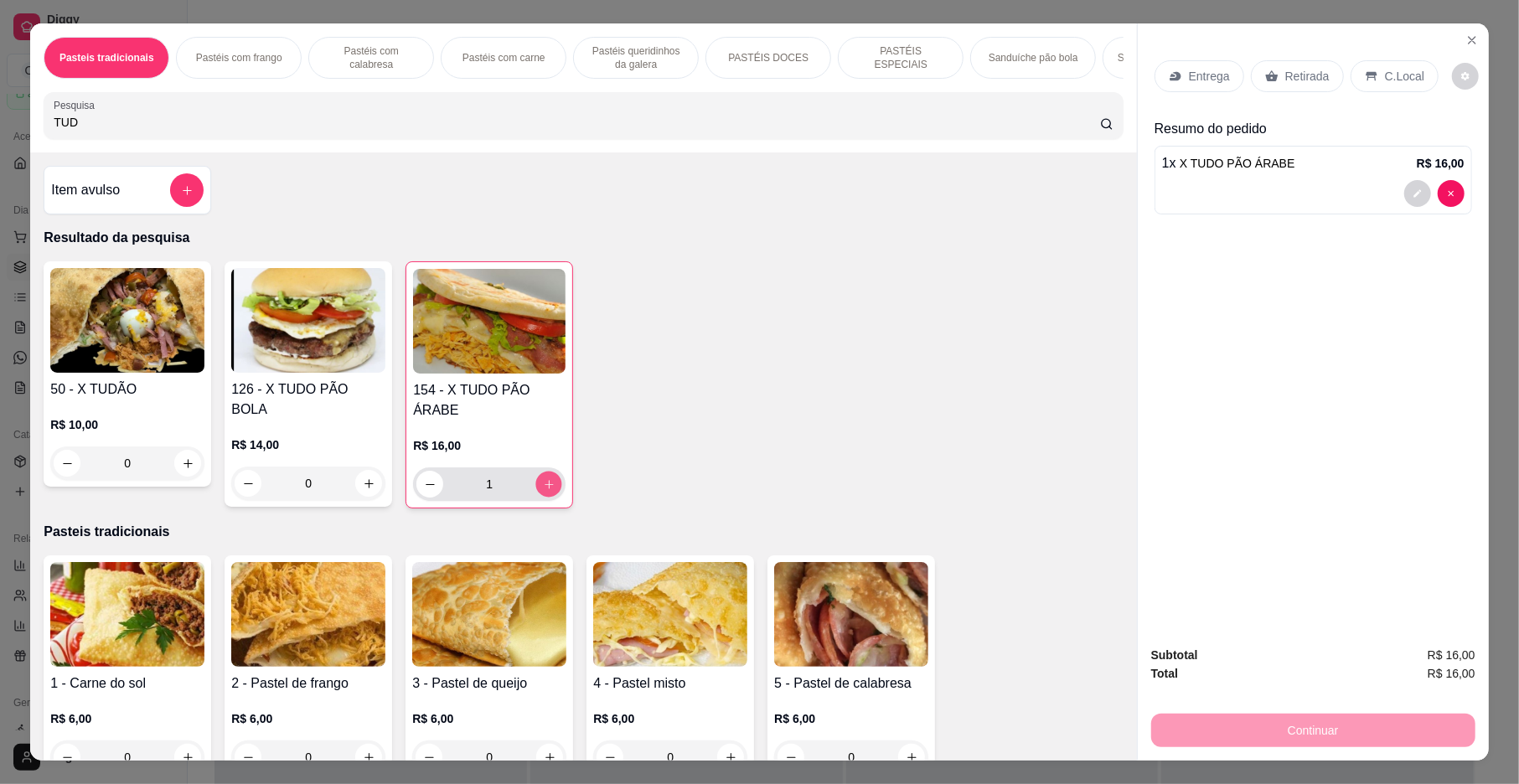
type input "5"
click at [424, 491] on icon "decrease-product-quantity" at bounding box center [430, 484] width 12 height 12
type input "3"
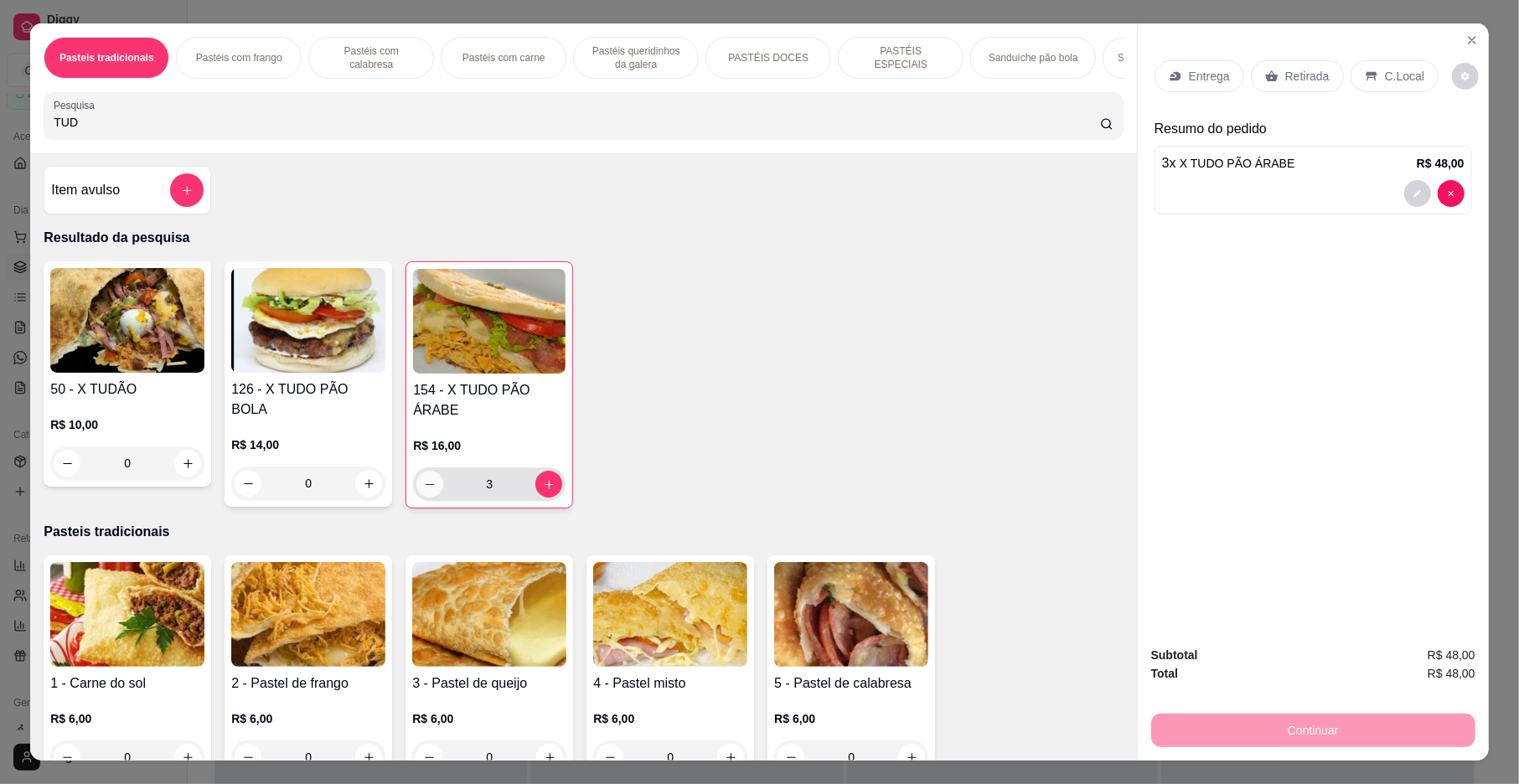
click at [417, 498] on button "decrease-product-quantity" at bounding box center [430, 484] width 26 height 26
type input "2"
click at [1174, 77] on icon at bounding box center [1175, 76] width 13 height 13
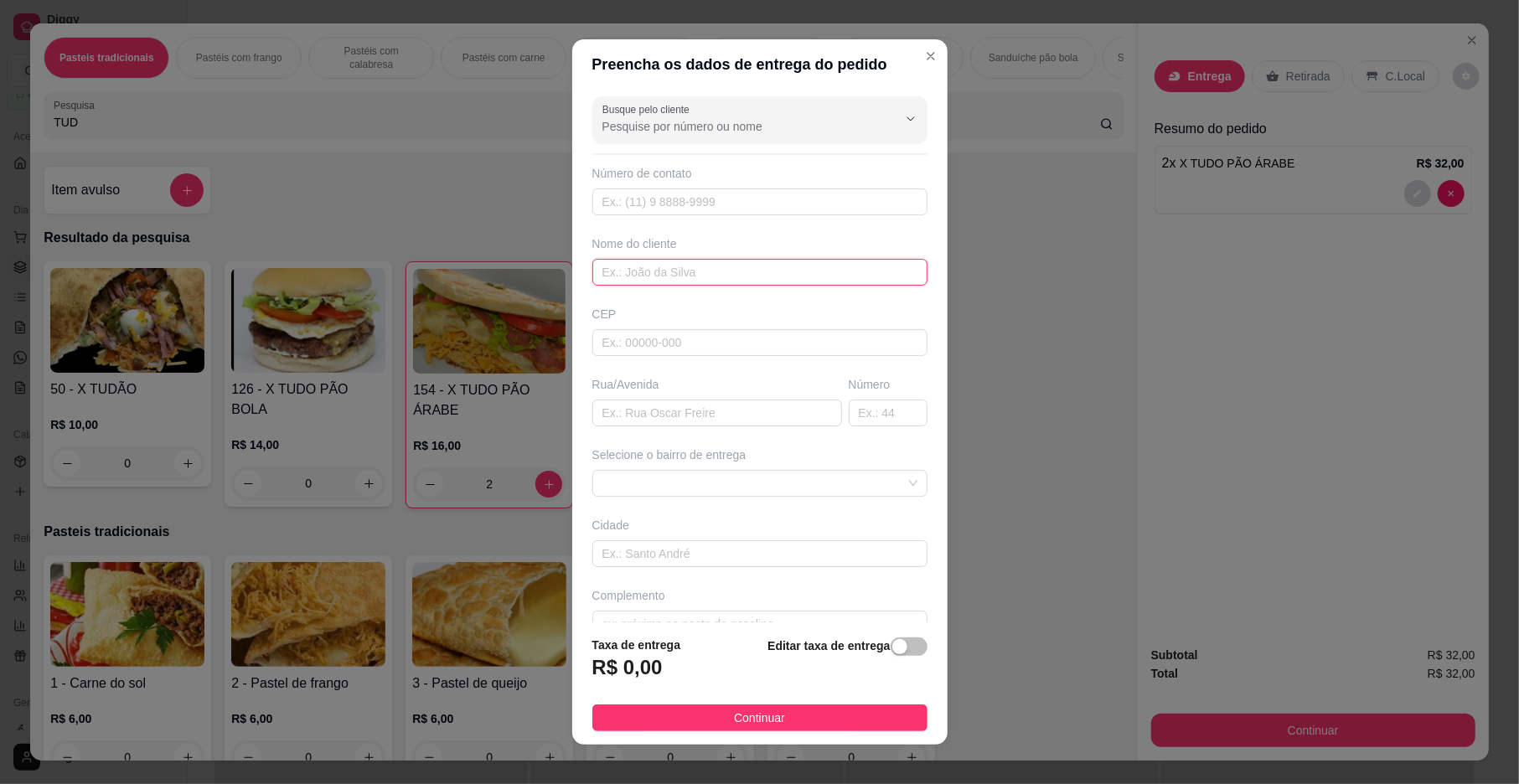
click at [648, 285] on input "text" at bounding box center [760, 272] width 335 height 26
click at [692, 493] on span at bounding box center [760, 483] width 315 height 26
type input "MATEUS"
click at [692, 493] on span at bounding box center [760, 483] width 315 height 26
click at [719, 483] on span at bounding box center [760, 483] width 315 height 26
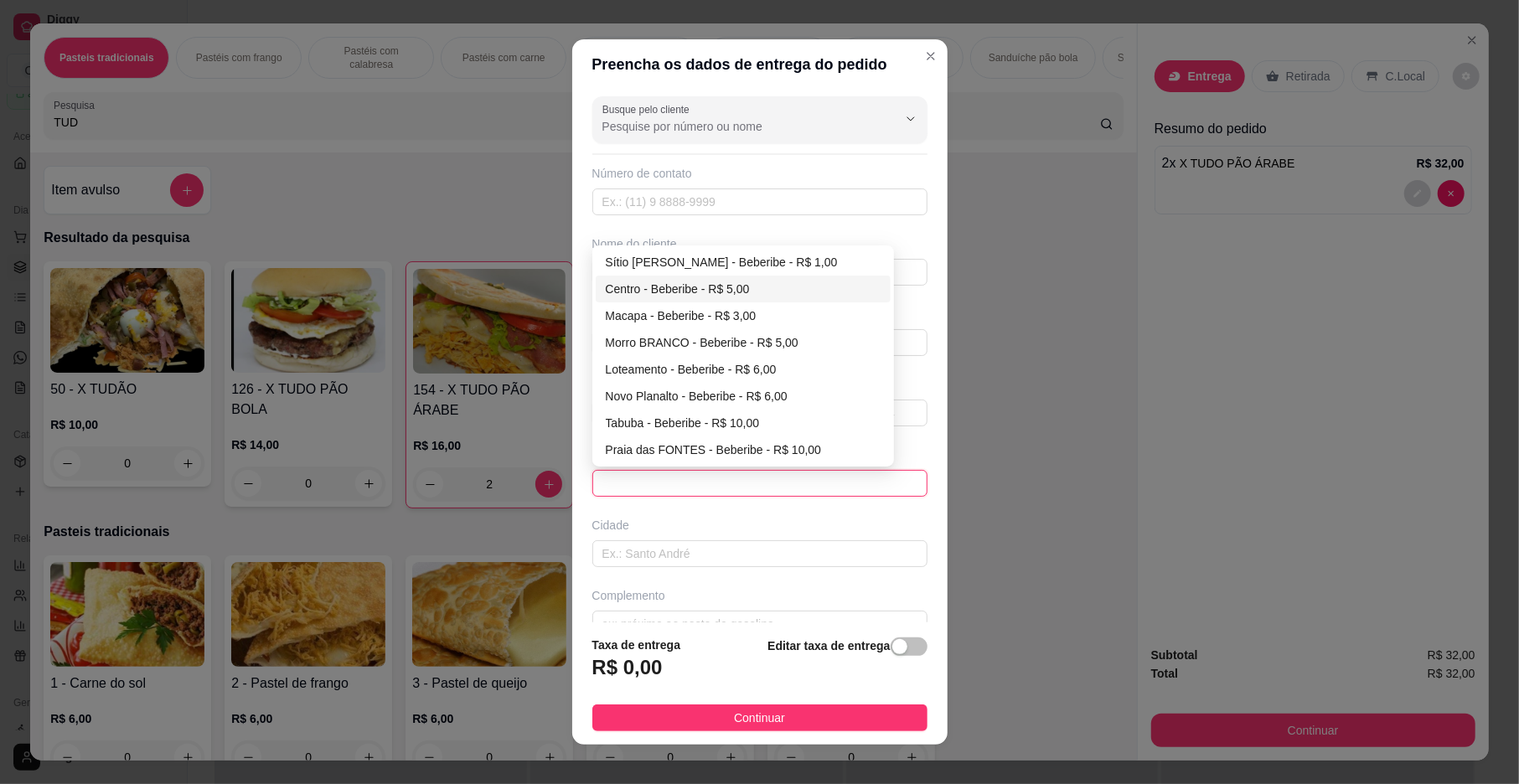
click at [693, 292] on div "Centro - Beberibe - R$ 5,00" at bounding box center [744, 289] width 275 height 18
type input "Beberibe"
click at [693, 292] on div "Busque pelo cliente Número de contato Nome do cliente MATEUS CEP Rua/[GEOGRAPHI…" at bounding box center [760, 356] width 375 height 533
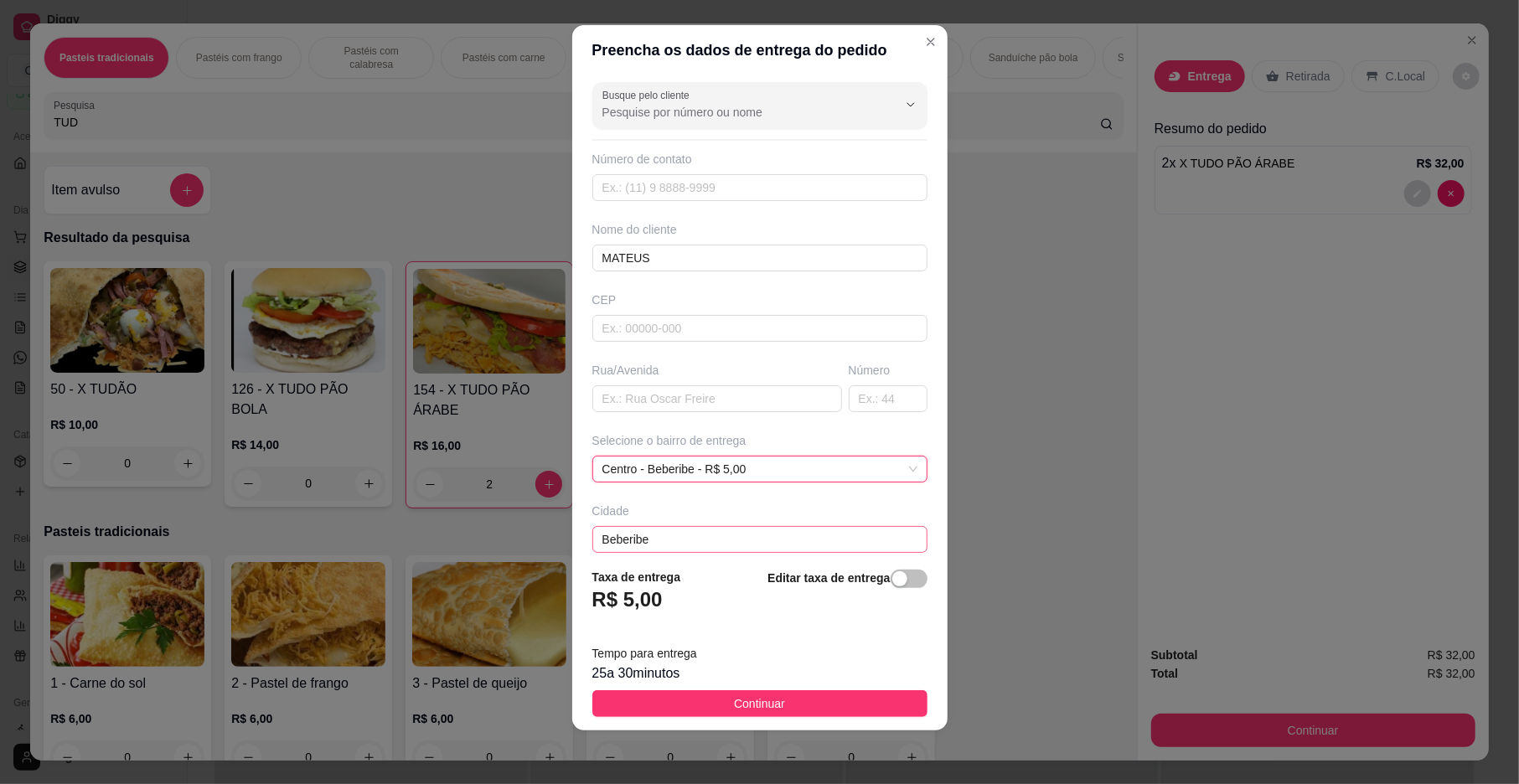
scroll to position [89, 0]
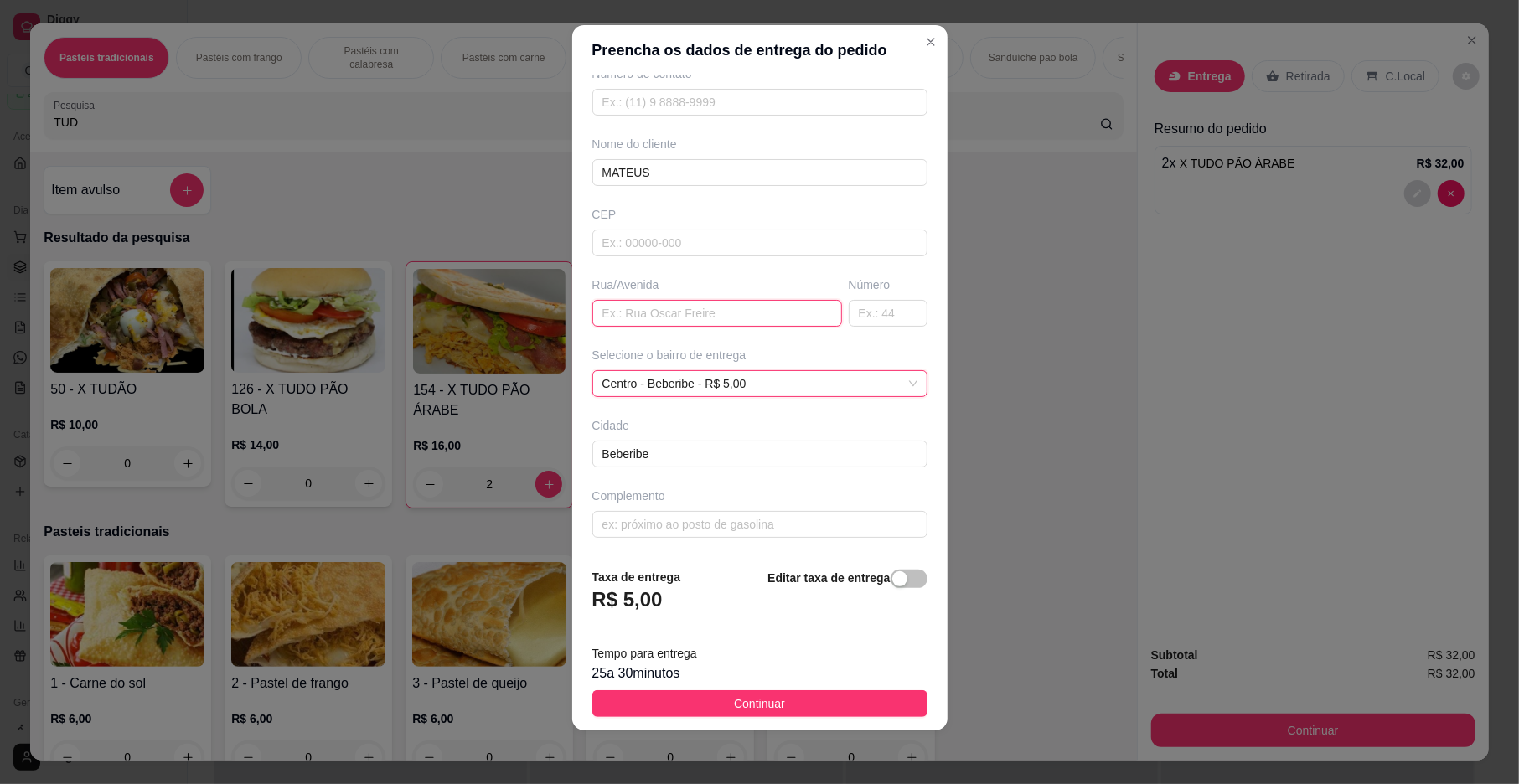
click at [620, 319] on input "text" at bounding box center [716, 313] width 249 height 26
type input "[PERSON_NAME]"
click at [848, 301] on input "text" at bounding box center [887, 313] width 78 height 26
type input "31"
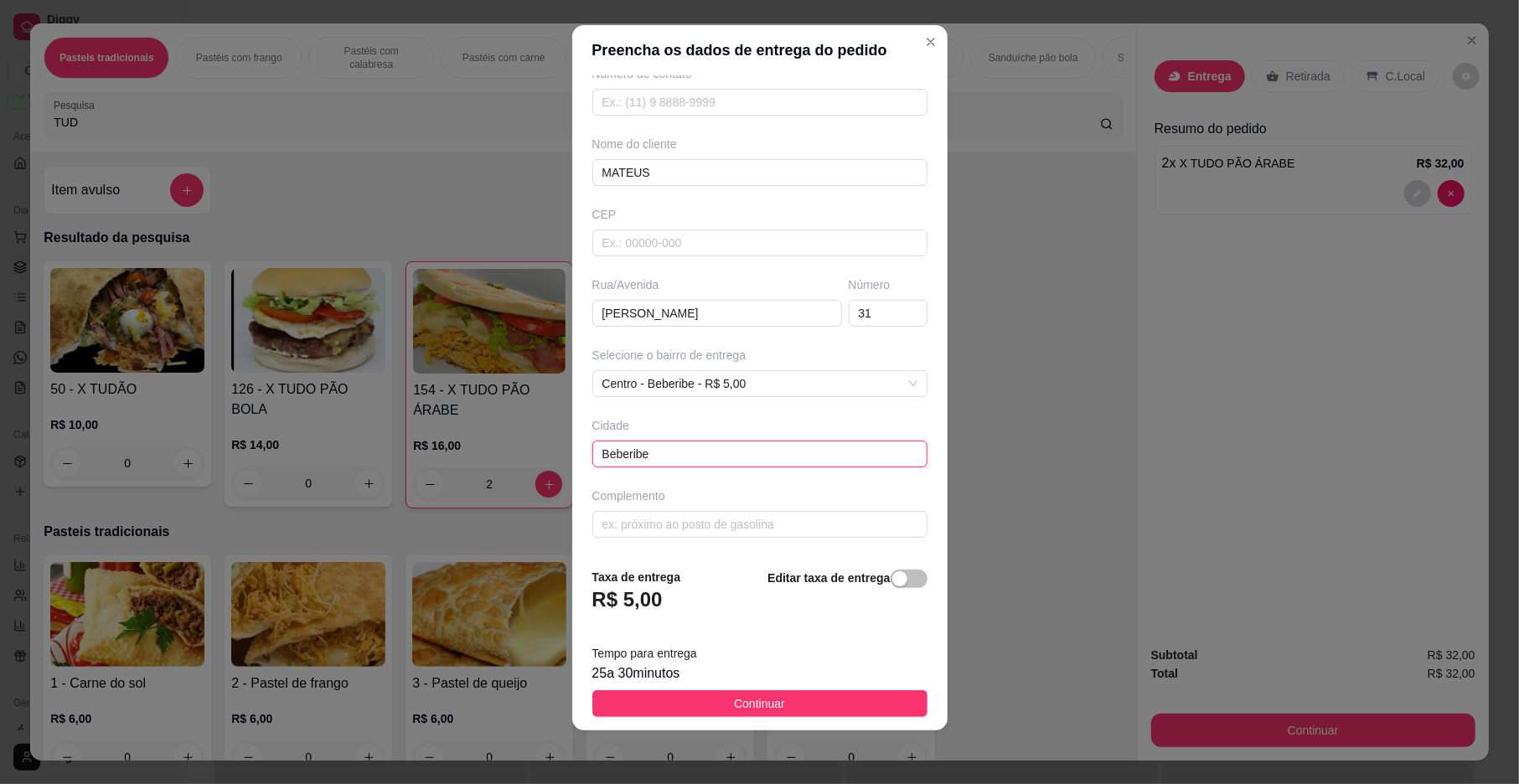
click at [804, 450] on input "Beberibe" at bounding box center [760, 454] width 335 height 26
click at [792, 453] on input "Beberibe" at bounding box center [760, 454] width 335 height 26
click at [797, 381] on span "Centro - Beberibe - R$ 5,00" at bounding box center [760, 383] width 315 height 26
click at [797, 380] on span "Centro - Beberibe - R$ 5,00" at bounding box center [760, 383] width 315 height 26
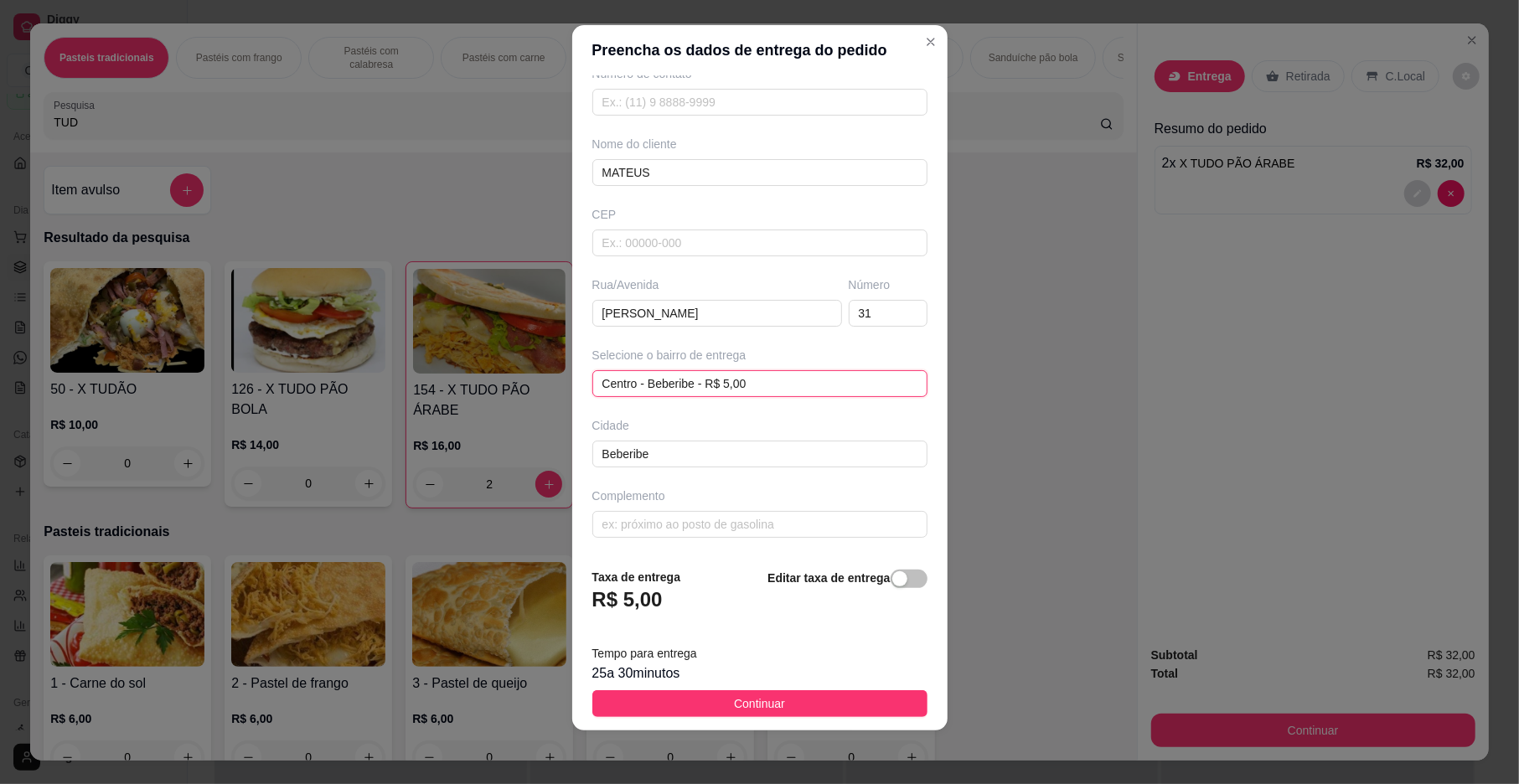
click at [797, 380] on span "Centro - Beberibe - R$ 5,00" at bounding box center [760, 383] width 315 height 26
click at [795, 380] on span "Centro - Beberibe - R$ 5,00" at bounding box center [760, 383] width 315 height 26
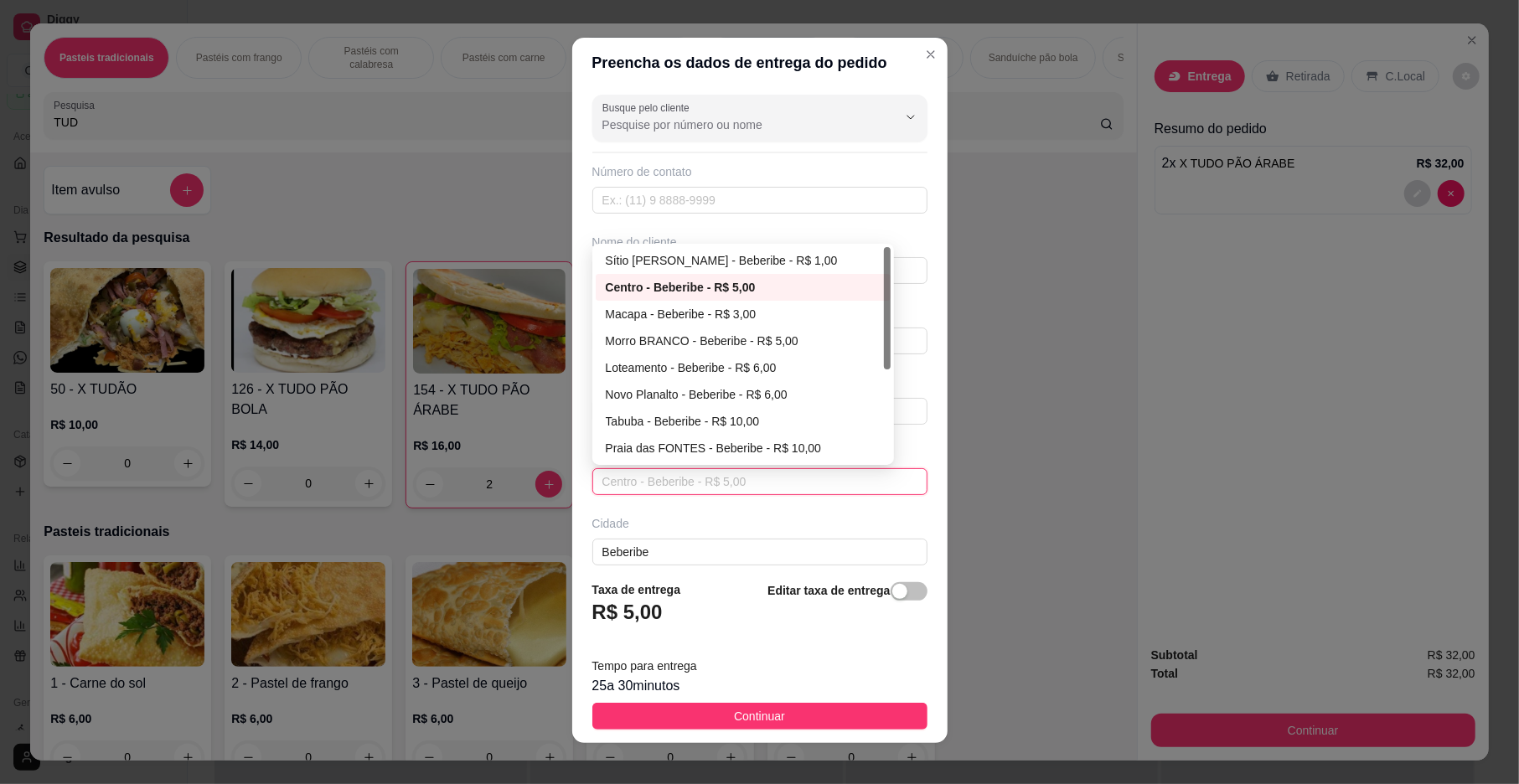
scroll to position [0, 0]
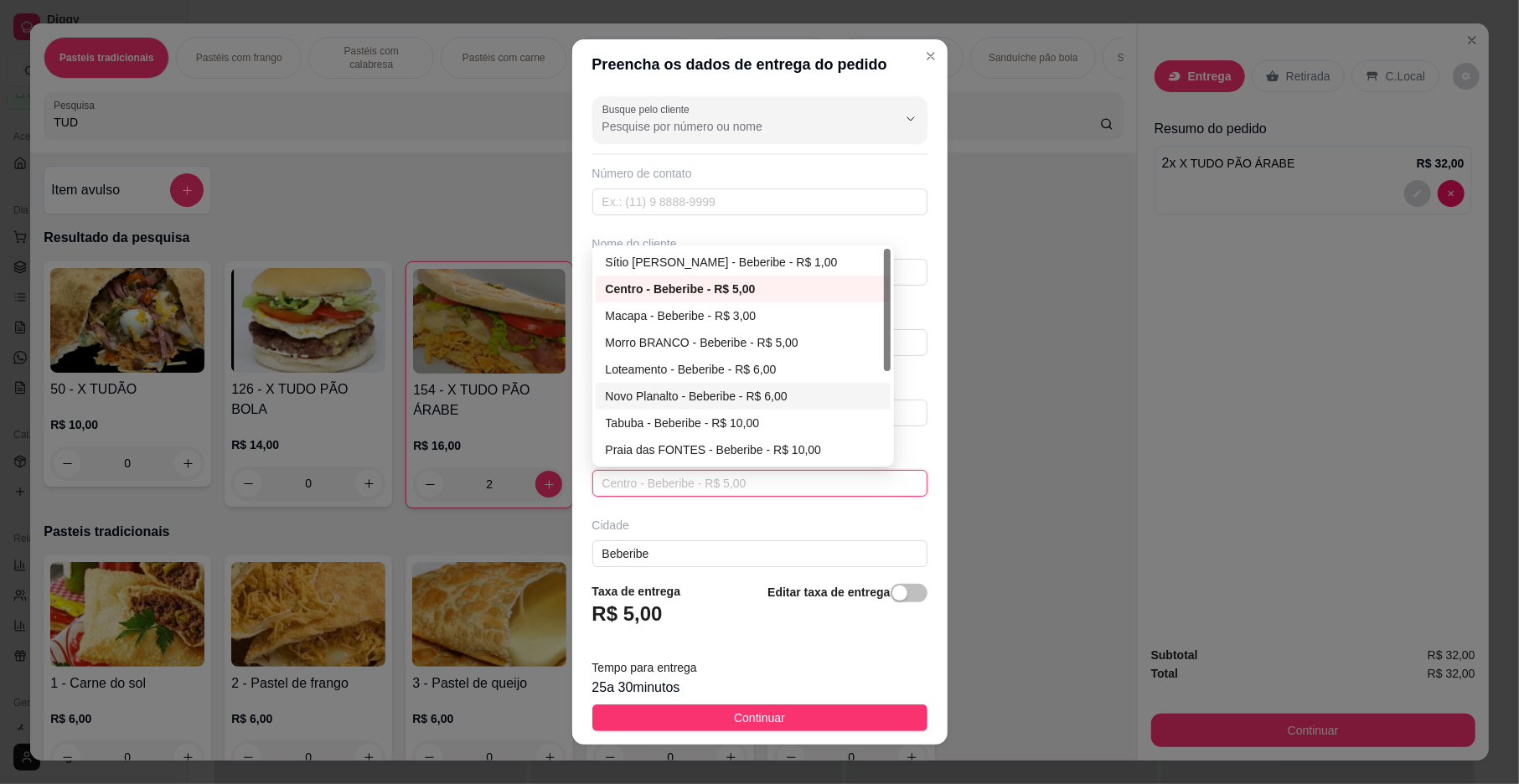
click at [721, 396] on div "Novo Planalto - Beberibe - R$ 6,00" at bounding box center [744, 396] width 275 height 18
click at [721, 396] on div "Rua/[GEOGRAPHIC_DATA][PERSON_NAME]" at bounding box center [717, 401] width 256 height 50
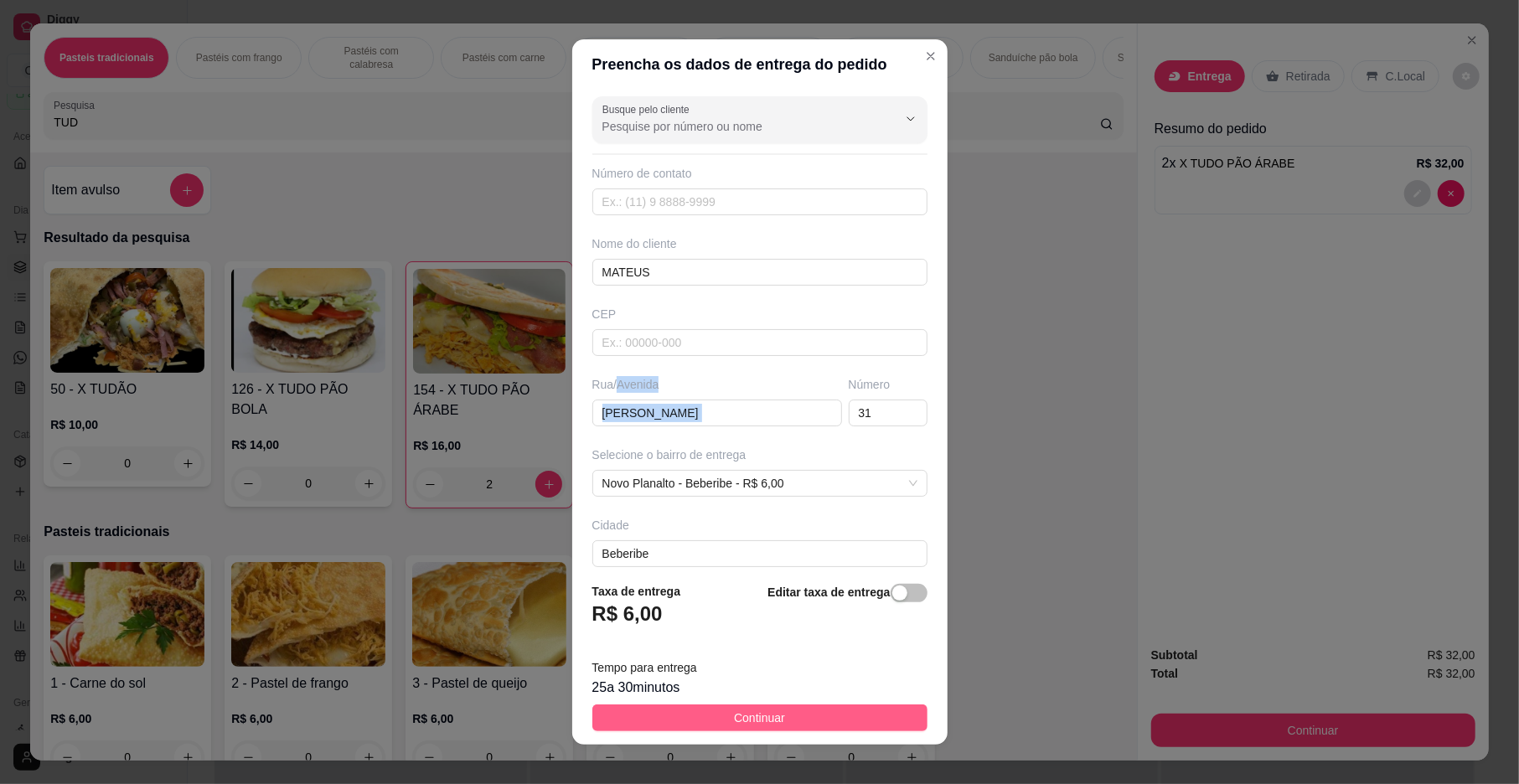
click at [734, 717] on span "Continuar" at bounding box center [760, 718] width 51 height 18
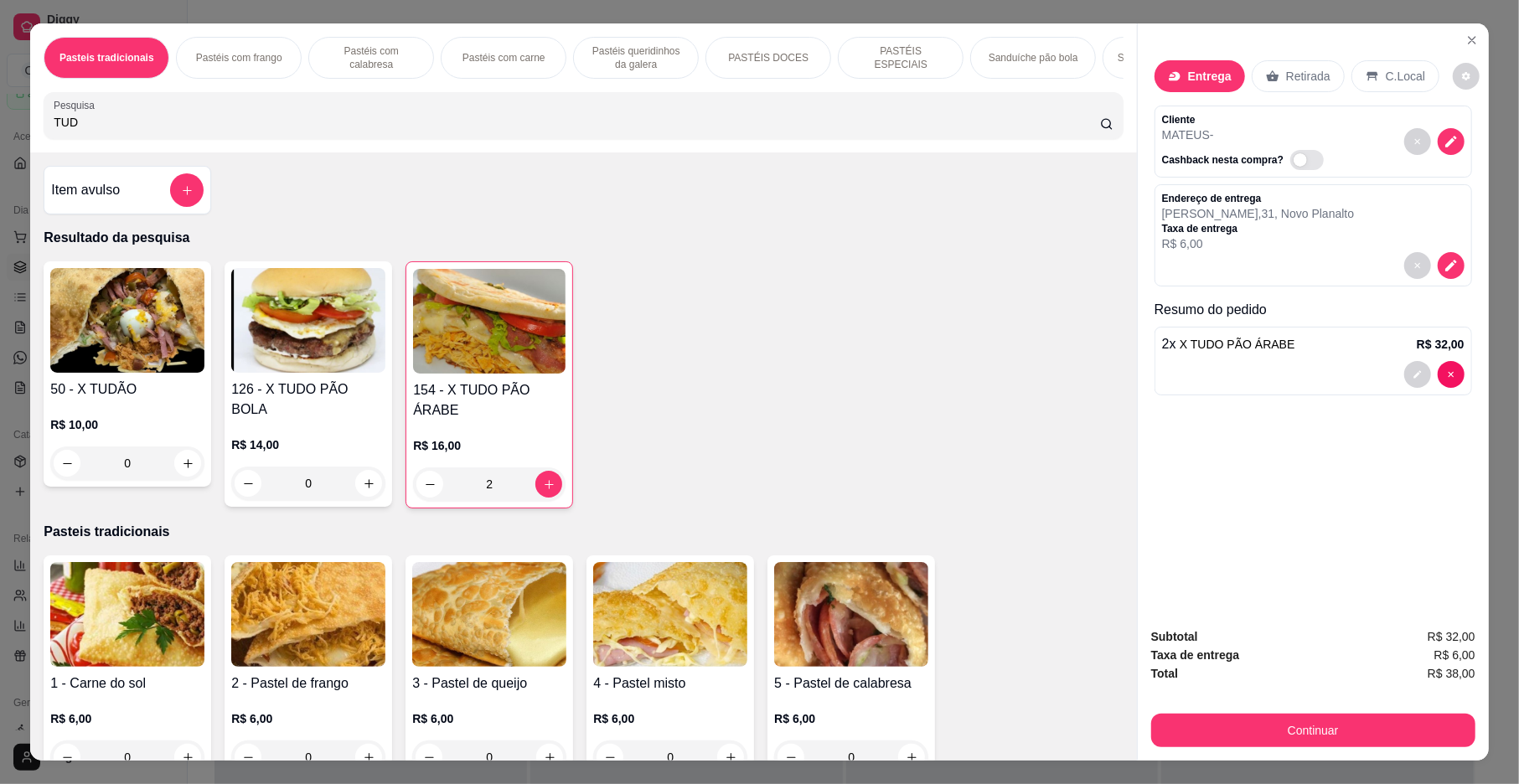
click at [916, 130] on input "TUD" at bounding box center [577, 122] width 1047 height 17
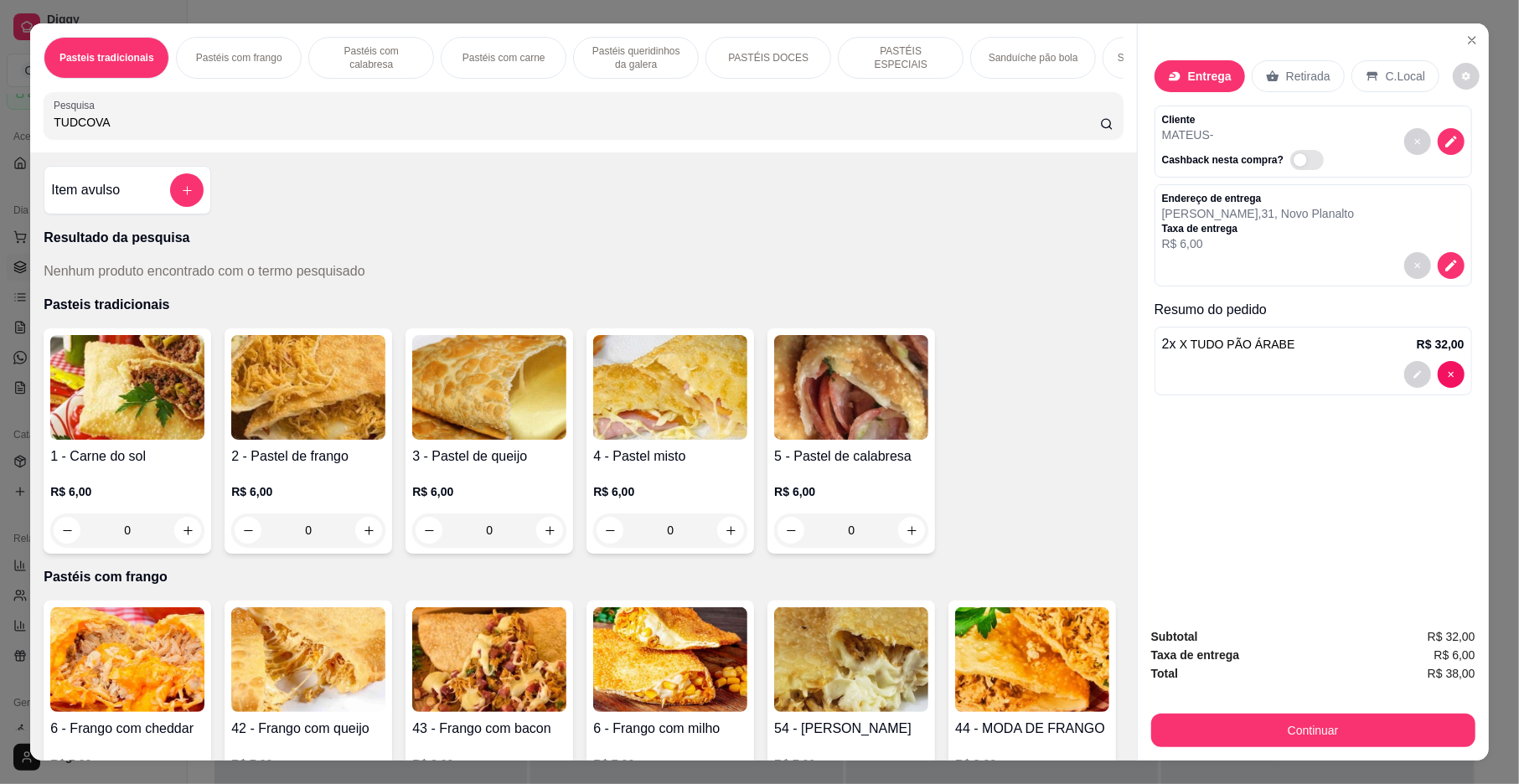
type input "TUDCOVA"
